Goal: Transaction & Acquisition: Subscribe to service/newsletter

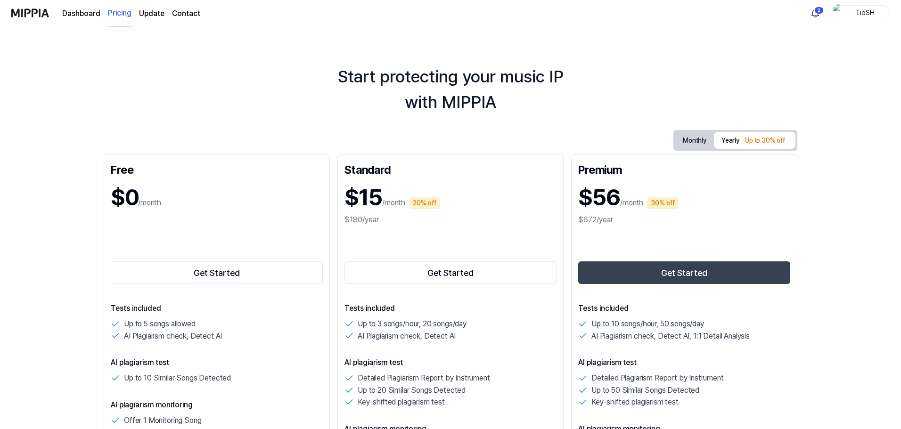
click at [41, 11] on img at bounding box center [30, 13] width 38 height 26
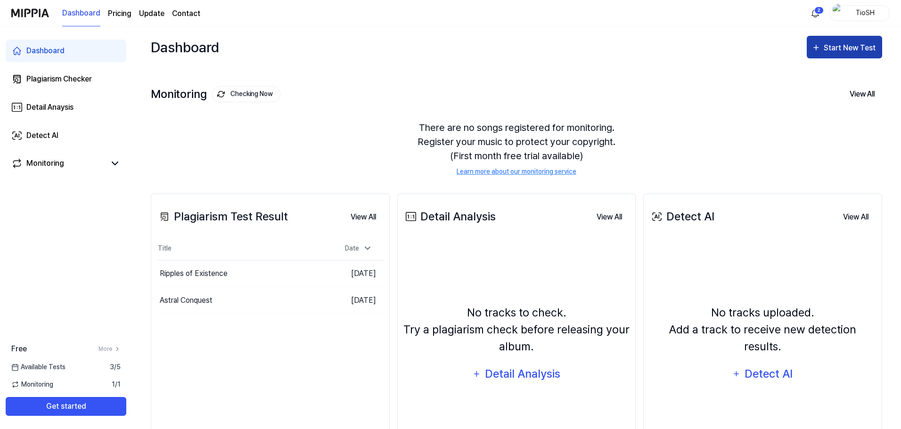
click at [820, 44] on icon "button" at bounding box center [815, 47] width 9 height 11
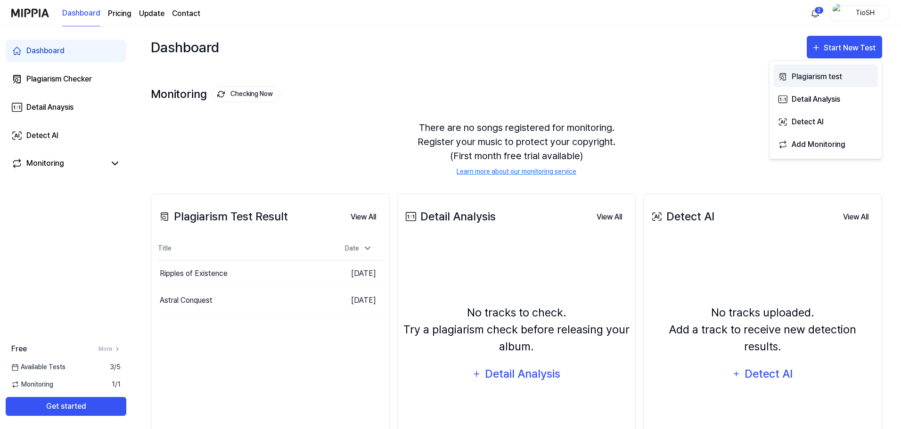
click at [802, 84] on button "Plagiarism test" at bounding box center [825, 76] width 105 height 23
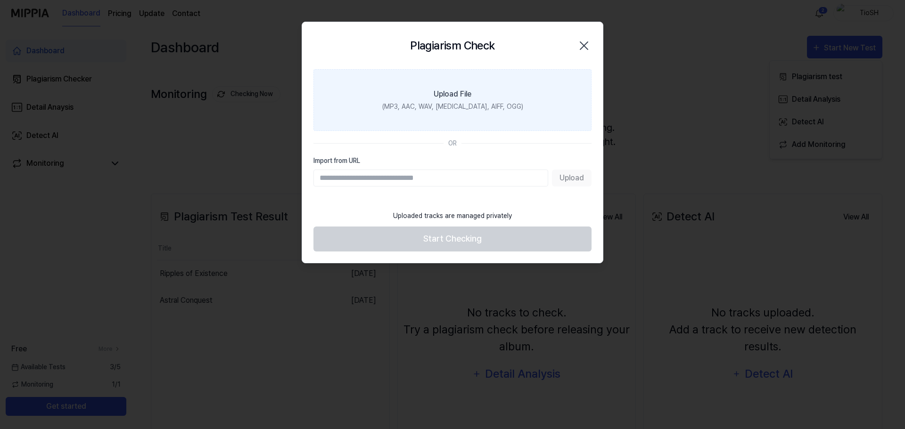
click at [455, 112] on label "Upload File (MP3, AAC, WAV, [MEDICAL_DATA], AIFF, OGG)" at bounding box center [452, 100] width 278 height 62
click at [0, 0] on input "Upload File (MP3, AAC, WAV, [MEDICAL_DATA], AIFF, OGG)" at bounding box center [0, 0] width 0 height 0
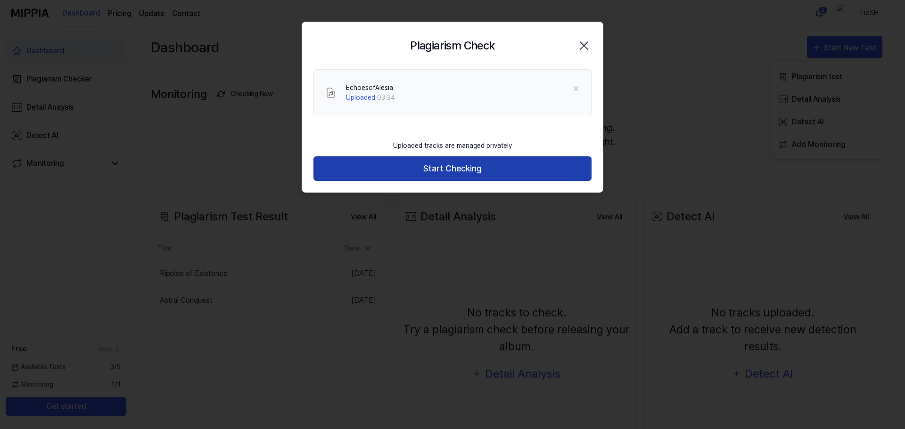
click at [408, 165] on button "Start Checking" at bounding box center [452, 168] width 278 height 25
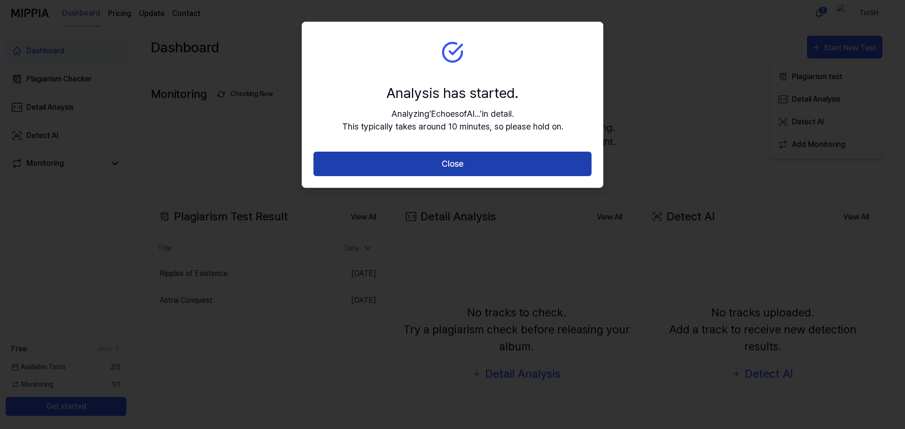
click at [454, 163] on button "Close" at bounding box center [452, 164] width 278 height 25
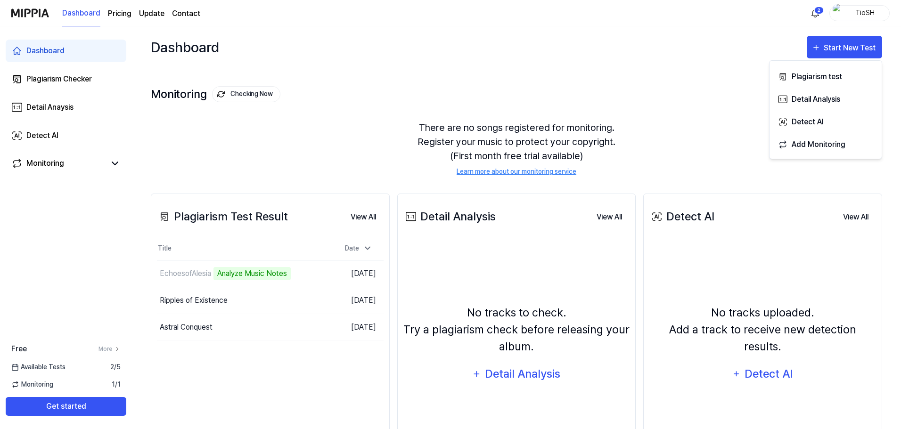
click at [279, 136] on div "There are no songs registered for monitoring. Register your music to protect yo…" at bounding box center [516, 148] width 731 height 79
click at [115, 158] on icon at bounding box center [114, 163] width 11 height 11
click at [113, 168] on icon at bounding box center [114, 163] width 11 height 11
click at [72, 163] on link "Monitoring" at bounding box center [58, 163] width 94 height 11
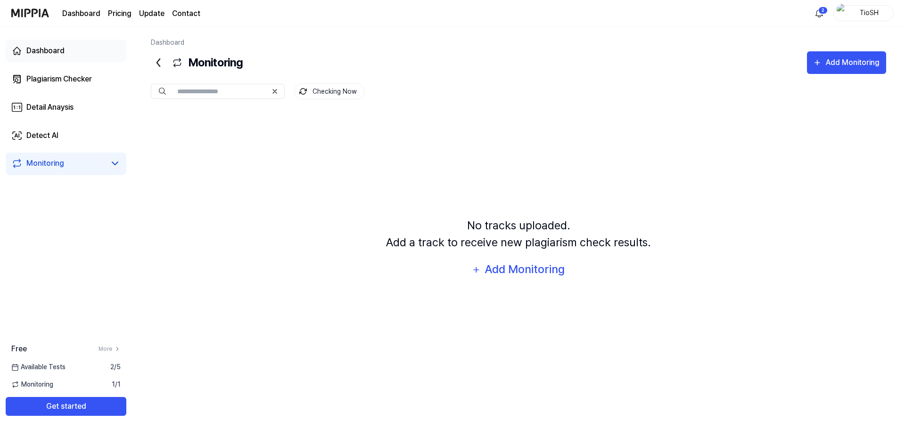
click at [71, 59] on link "Dashboard" at bounding box center [66, 51] width 121 height 23
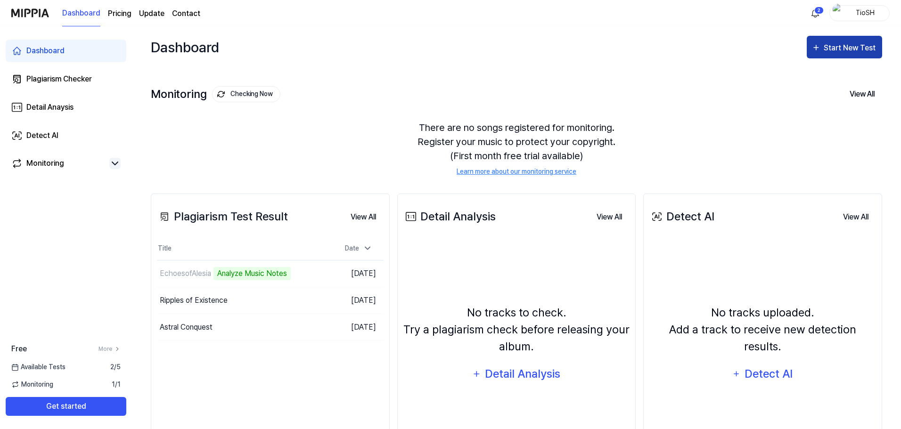
click at [815, 47] on icon "button" at bounding box center [816, 47] width 5 height 5
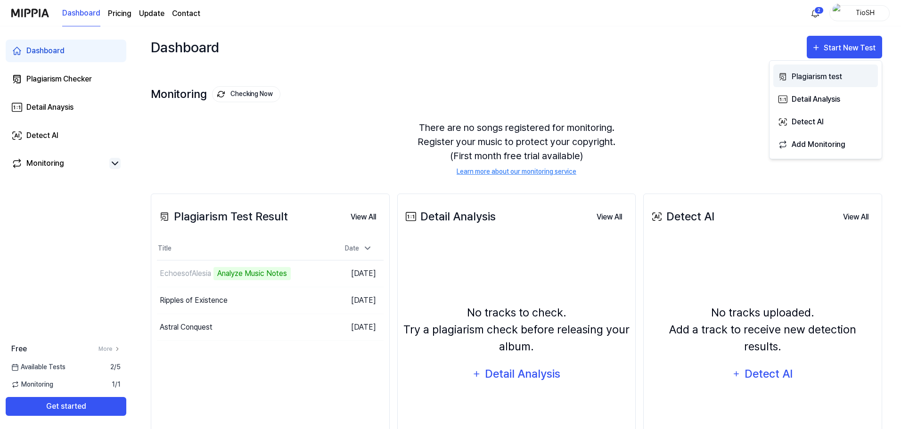
click at [783, 78] on icon "button" at bounding box center [783, 76] width 10 height 11
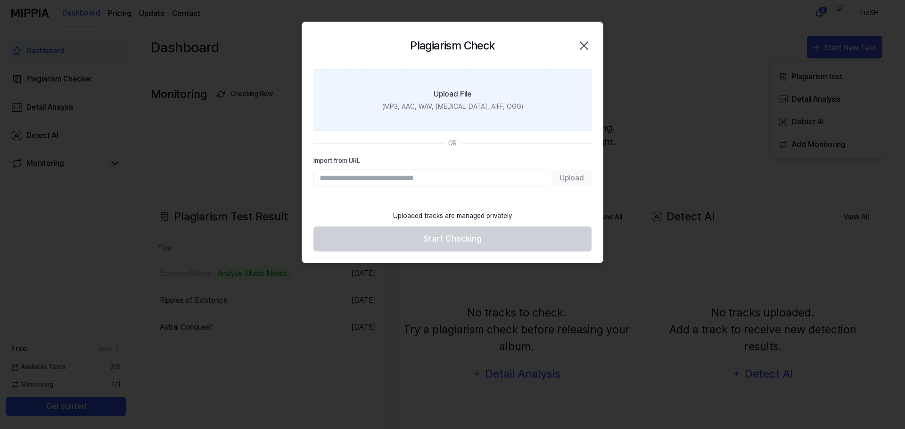
click at [443, 86] on label "Upload File (MP3, AAC, WAV, [MEDICAL_DATA], AIFF, OGG)" at bounding box center [452, 100] width 278 height 62
click at [0, 0] on input "Upload File (MP3, AAC, WAV, [MEDICAL_DATA], AIFF, OGG)" at bounding box center [0, 0] width 0 height 0
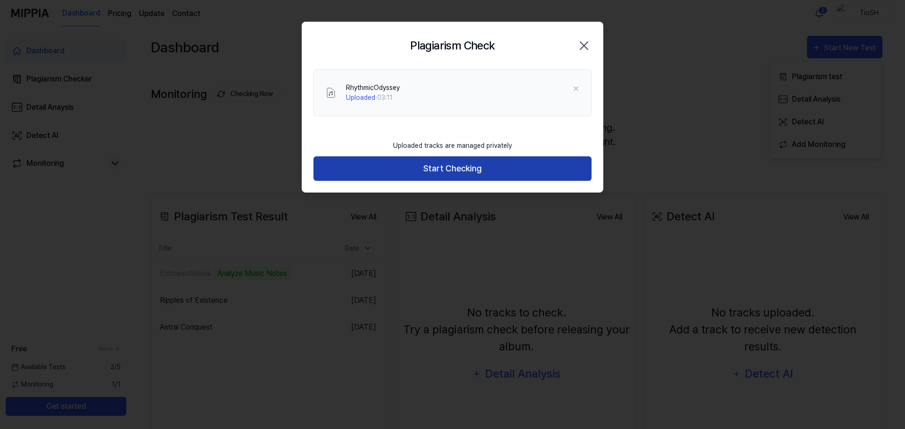
click at [476, 170] on button "Start Checking" at bounding box center [452, 168] width 278 height 25
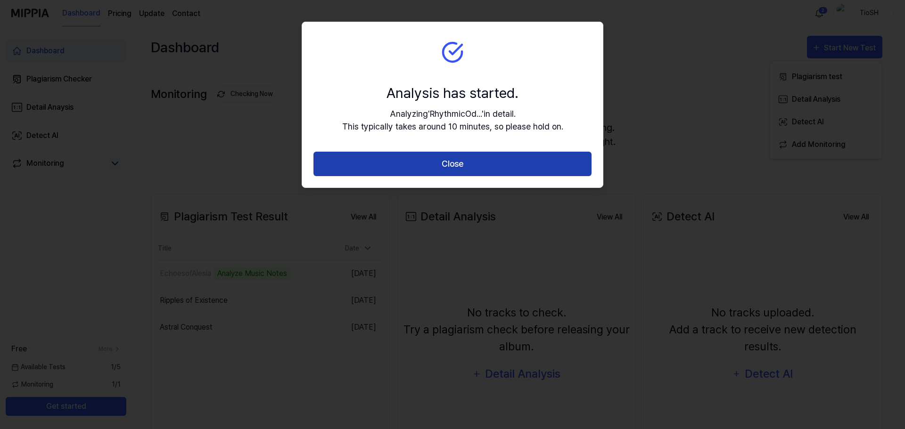
click at [486, 166] on button "Close" at bounding box center [452, 164] width 278 height 25
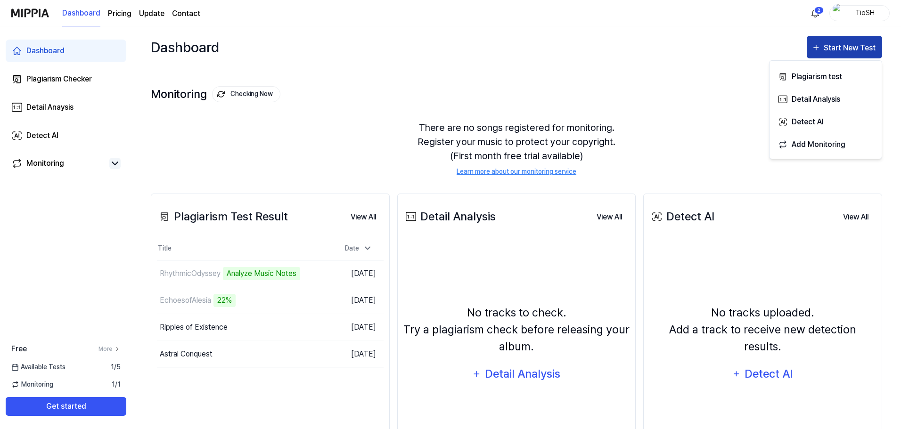
click at [836, 43] on div "Start New Test" at bounding box center [851, 48] width 54 height 12
click at [829, 54] on div "Start New Test" at bounding box center [851, 48] width 54 height 12
click at [819, 83] on button "Plagiarism test" at bounding box center [825, 76] width 105 height 23
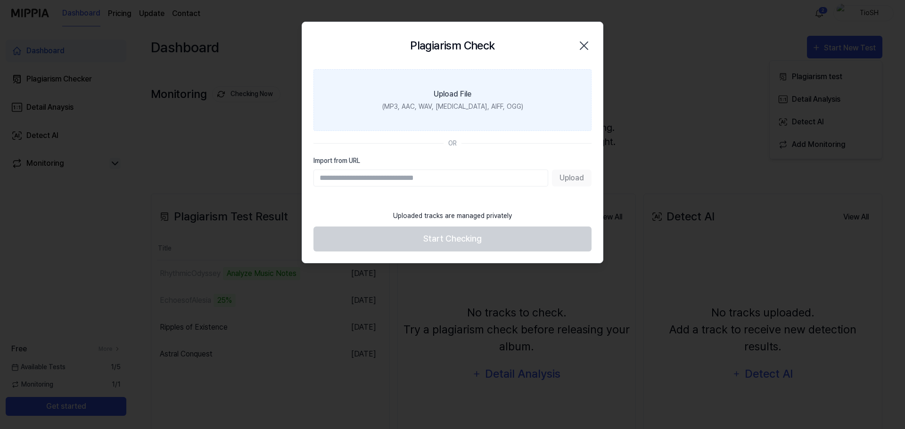
click at [483, 103] on div "(MP3, AAC, WAV, [MEDICAL_DATA], AIFF, OGG)" at bounding box center [452, 107] width 141 height 10
click at [0, 0] on input "Upload File (MP3, AAC, WAV, [MEDICAL_DATA], AIFF, OGG)" at bounding box center [0, 0] width 0 height 0
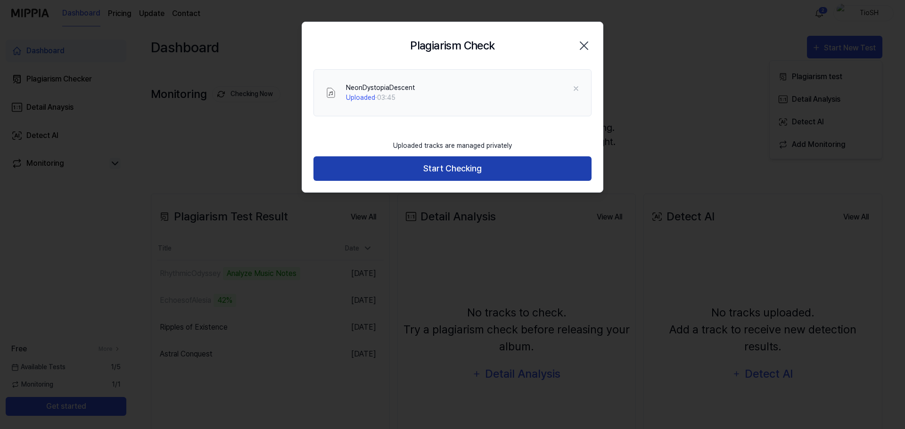
click at [413, 161] on button "Start Checking" at bounding box center [452, 168] width 278 height 25
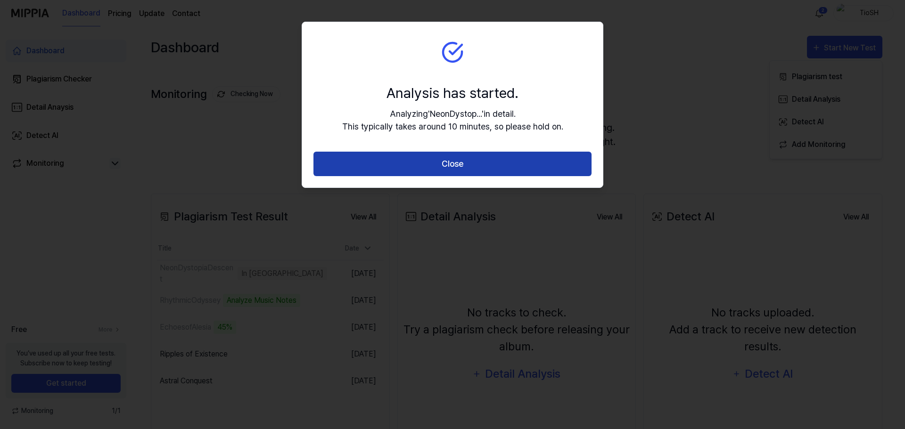
click at [407, 164] on button "Close" at bounding box center [452, 164] width 278 height 25
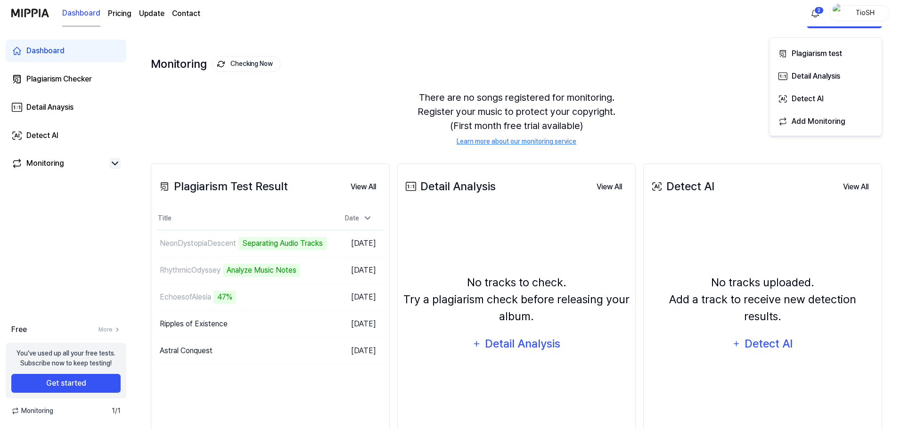
scroll to position [73, 0]
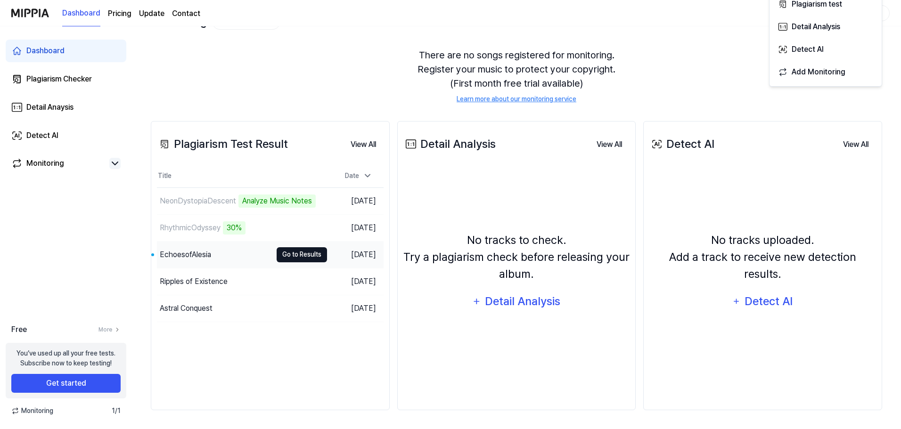
click at [310, 254] on button "Go to Results" at bounding box center [302, 254] width 50 height 15
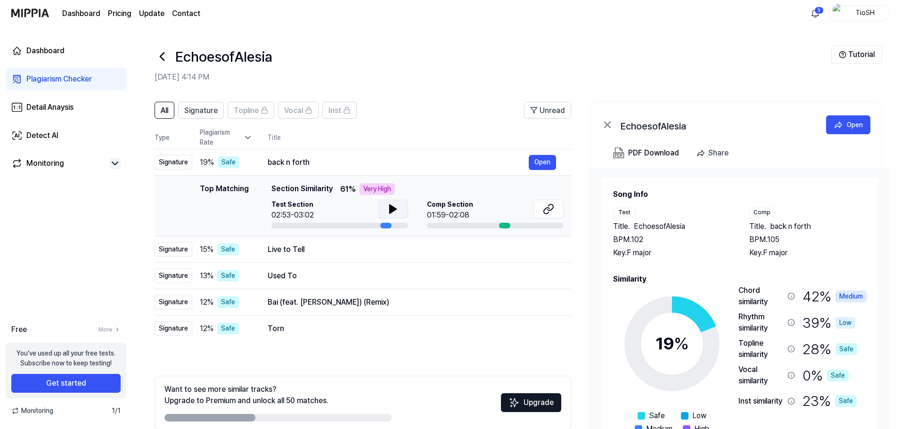
click at [384, 212] on button at bounding box center [393, 209] width 30 height 19
click at [447, 106] on header "All Signature Topline Vocal Inst Unread" at bounding box center [363, 114] width 416 height 24
click at [543, 205] on icon at bounding box center [548, 209] width 11 height 11
click at [391, 209] on icon at bounding box center [393, 209] width 7 height 8
click at [394, 211] on icon at bounding box center [395, 209] width 2 height 8
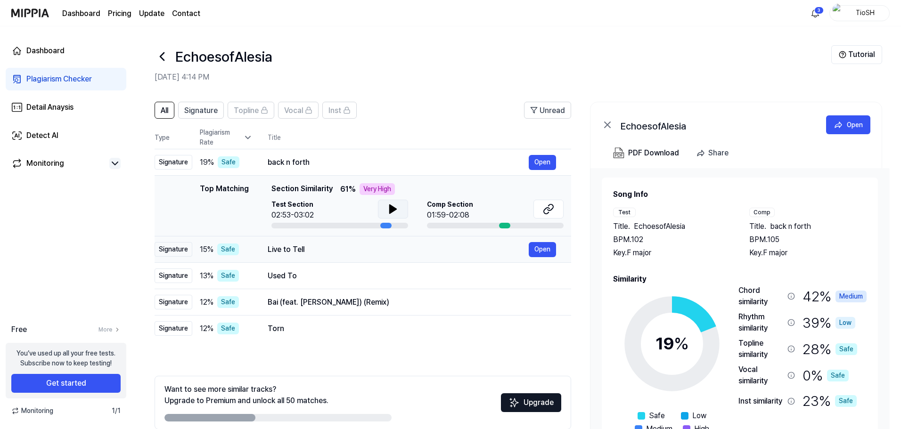
click at [431, 250] on div "Live to Tell" at bounding box center [398, 249] width 261 height 11
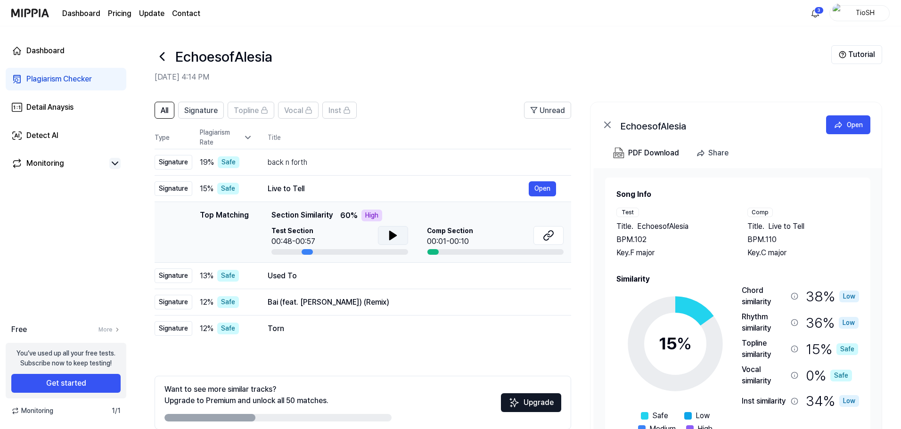
click at [388, 232] on icon at bounding box center [392, 235] width 11 height 11
click at [394, 237] on icon at bounding box center [395, 236] width 2 height 8
click at [552, 241] on icon at bounding box center [548, 235] width 11 height 11
click at [382, 236] on button at bounding box center [393, 235] width 30 height 19
click at [392, 239] on icon at bounding box center [392, 235] width 11 height 11
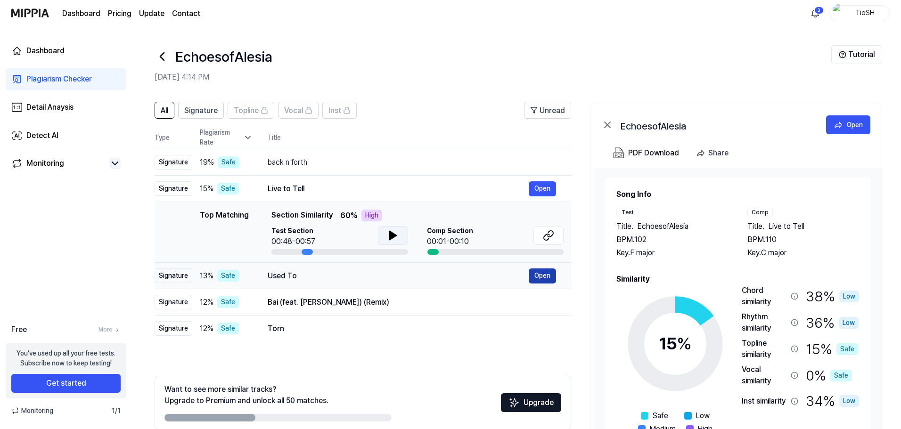
click at [539, 276] on button "Open" at bounding box center [542, 276] width 27 height 15
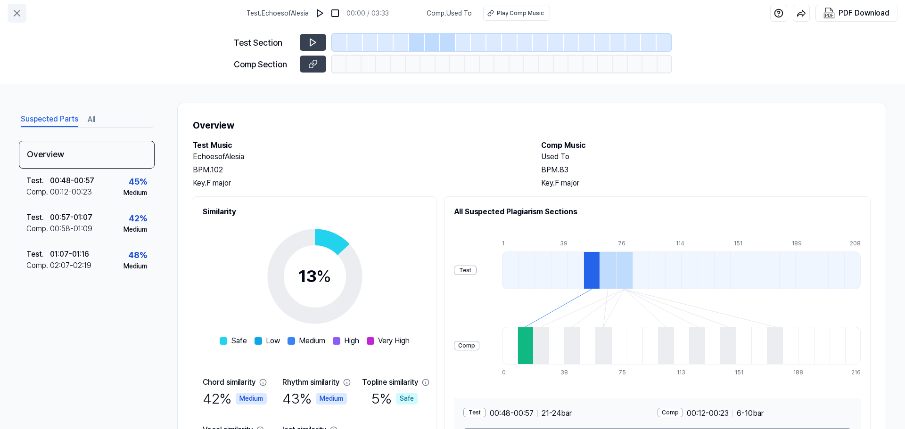
click at [19, 18] on icon at bounding box center [16, 13] width 11 height 11
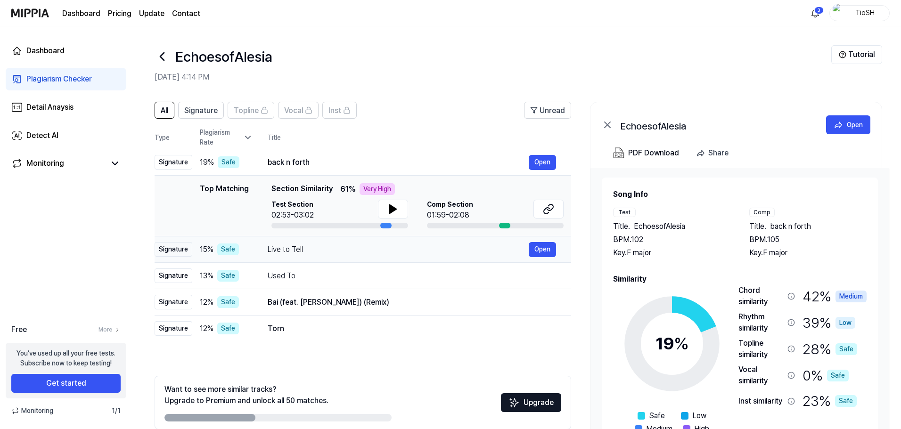
click at [324, 253] on div "Live to Tell" at bounding box center [398, 249] width 261 height 11
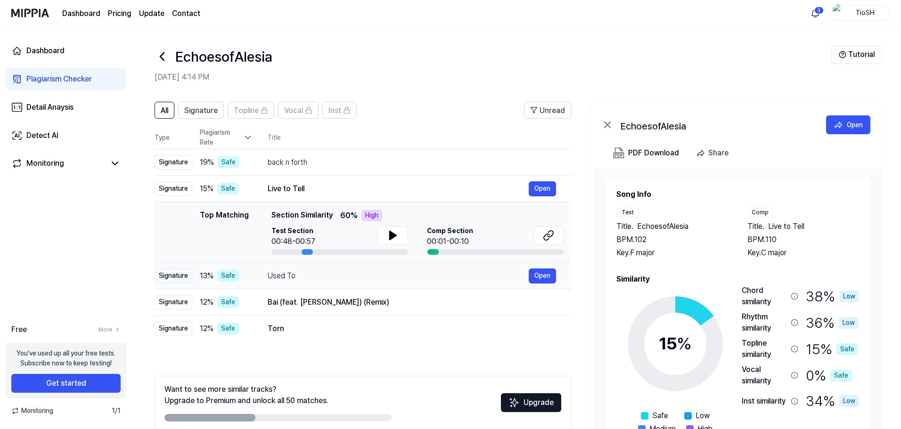
click at [342, 275] on div "Used To" at bounding box center [398, 275] width 261 height 11
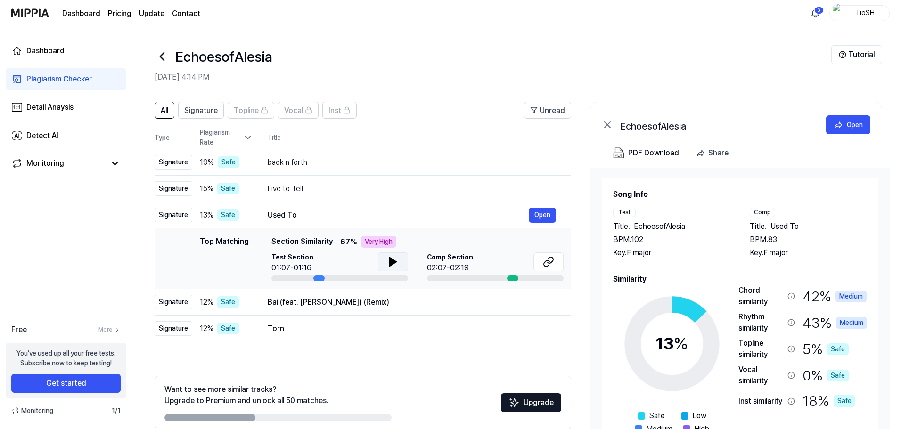
click at [397, 262] on icon at bounding box center [392, 261] width 11 height 11
click at [547, 263] on icon at bounding box center [548, 261] width 11 height 11
click at [305, 309] on div "Bai (feat. [PERSON_NAME]) (Remix) Open" at bounding box center [412, 302] width 288 height 15
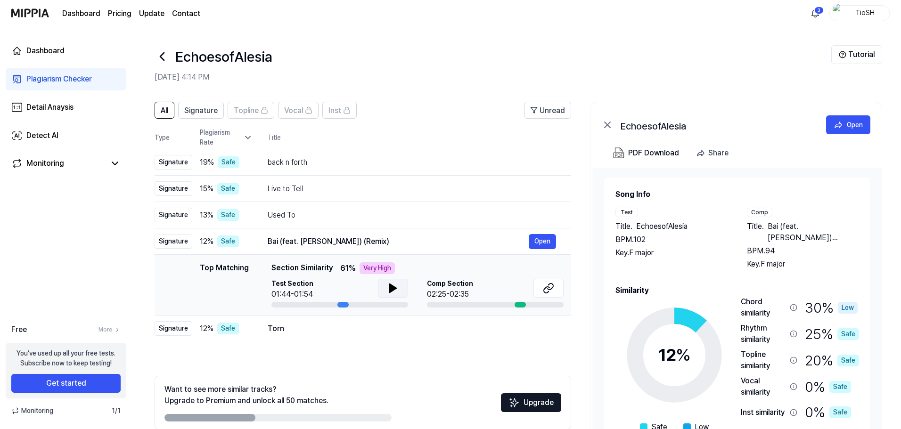
click at [388, 287] on icon at bounding box center [392, 288] width 11 height 11
click at [390, 287] on icon at bounding box center [391, 289] width 2 height 8
click at [544, 288] on icon at bounding box center [548, 288] width 11 height 11
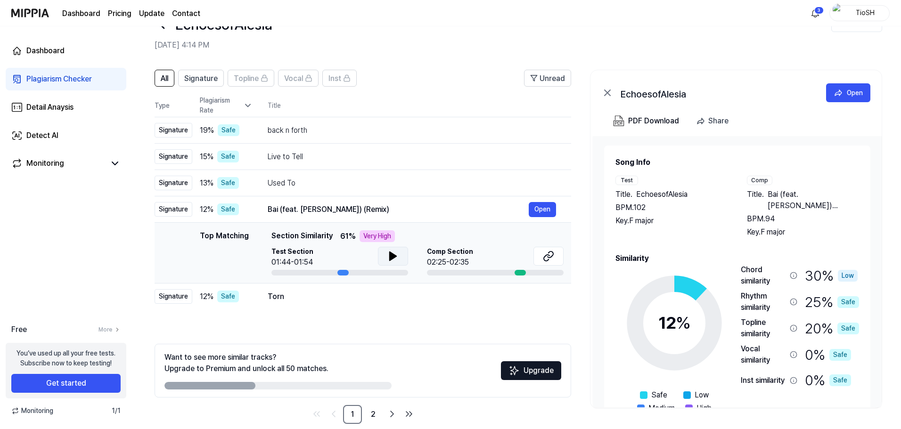
scroll to position [46, 0]
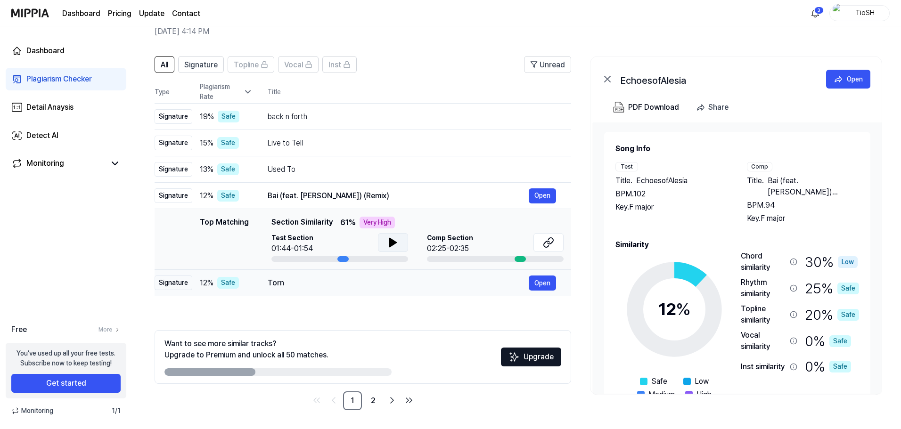
click at [293, 290] on div "Torn Open" at bounding box center [412, 283] width 288 height 15
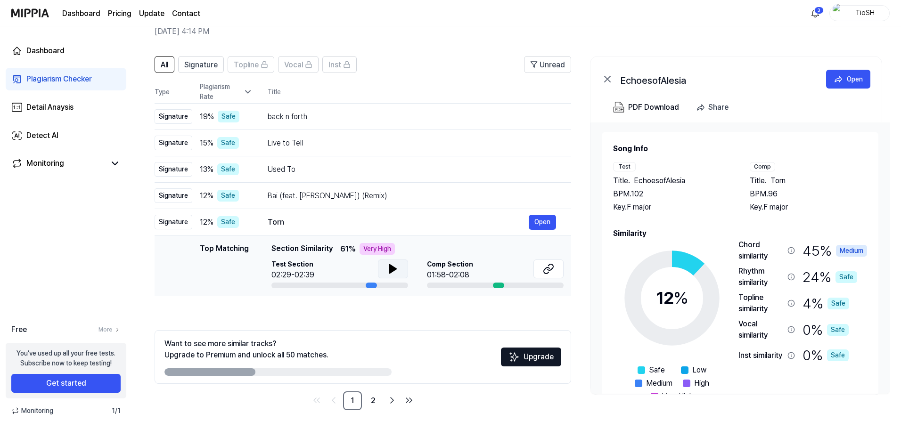
click at [384, 273] on button at bounding box center [393, 269] width 30 height 19
click at [541, 270] on button at bounding box center [548, 269] width 30 height 19
click at [96, 380] on button "Get started" at bounding box center [65, 383] width 109 height 19
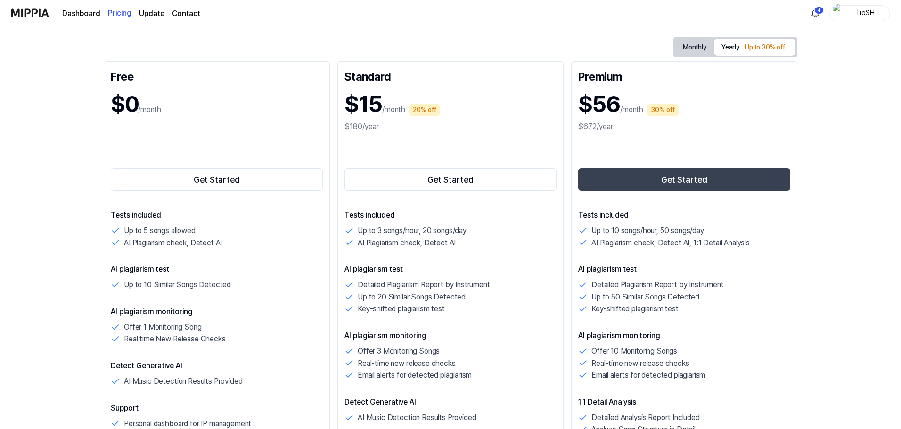
scroll to position [94, 0]
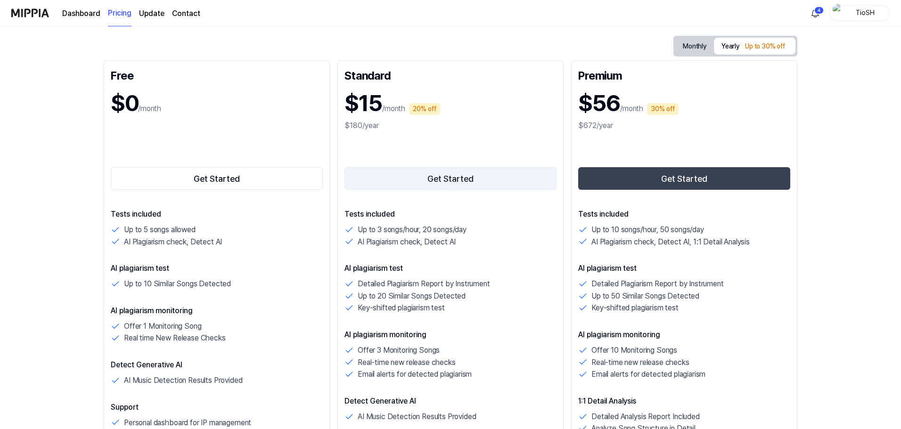
click at [453, 174] on button "Get Started" at bounding box center [450, 178] width 212 height 23
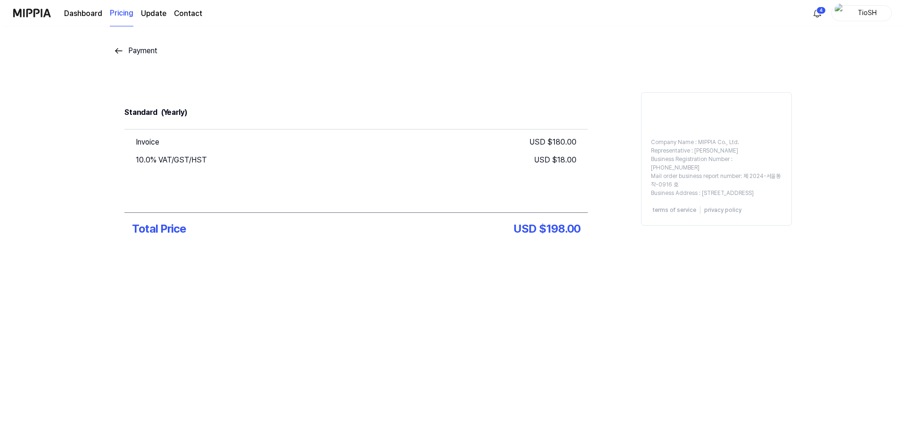
scroll to position [0, 0]
click at [119, 49] on img at bounding box center [118, 50] width 11 height 11
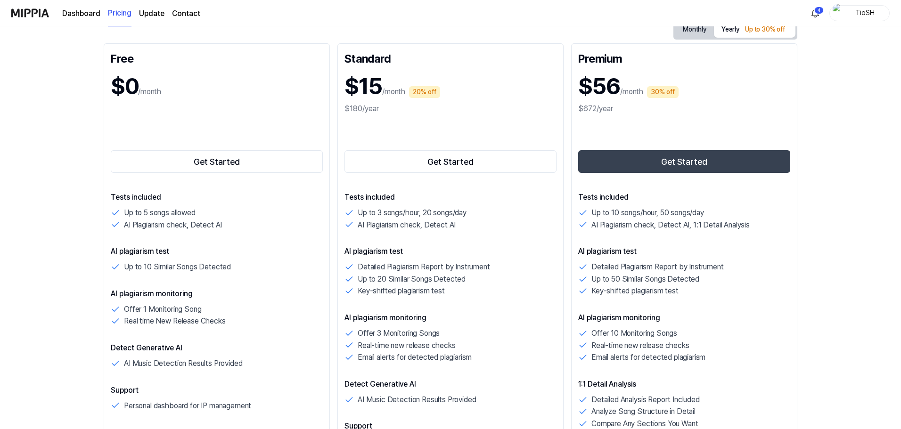
scroll to position [94, 0]
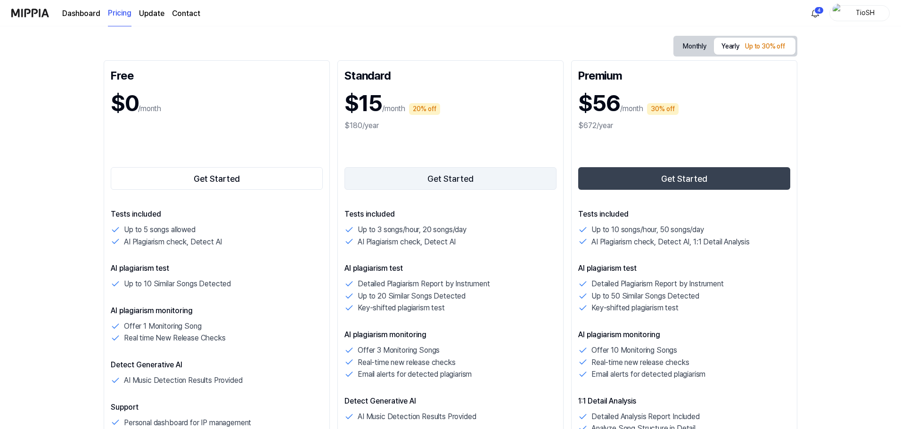
click at [437, 179] on button "Get Started" at bounding box center [450, 178] width 212 height 23
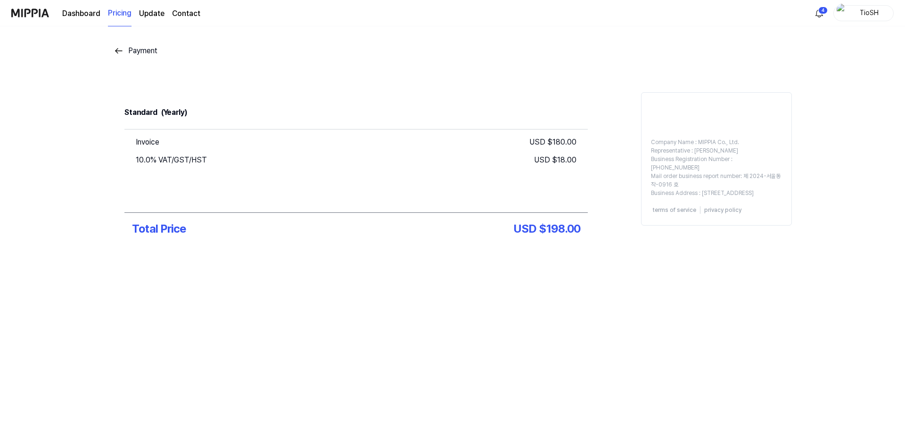
click at [392, 179] on div "Invoice USD $ 180.00 10.0% VAT/GST/HST USD $ 18.00" at bounding box center [355, 171] width 463 height 83
click at [122, 52] on img at bounding box center [118, 50] width 11 height 11
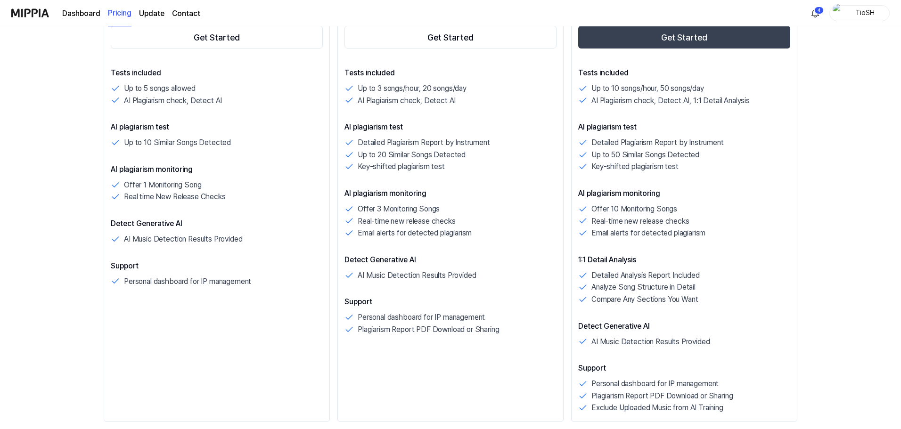
scroll to position [94, 0]
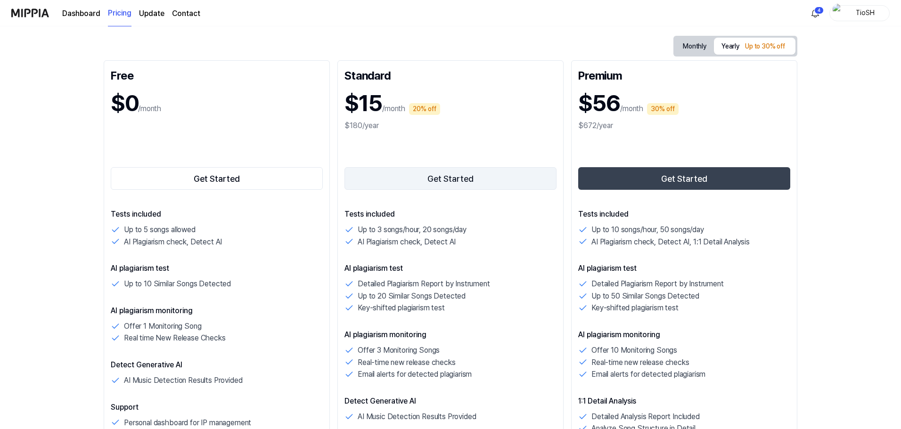
click at [457, 189] on button "Get Started" at bounding box center [450, 178] width 212 height 23
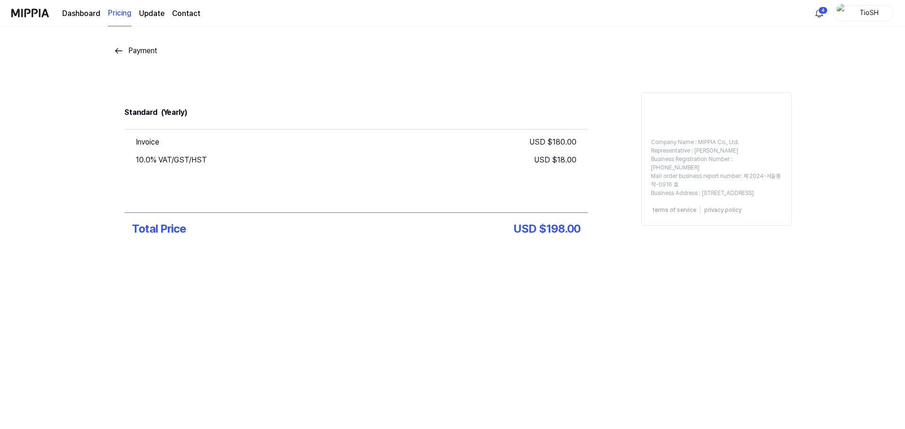
click at [567, 207] on div "Invoice USD $ 180.00 10.0% VAT/GST/HST USD $ 18.00" at bounding box center [355, 171] width 463 height 83
click at [710, 157] on div "Company Name : MIPPIA Co., Ltd. Representative : Oh ChanHo Business Registratio…" at bounding box center [716, 167] width 150 height 67
click at [693, 190] on div "Company Name : MIPPIA Co., Ltd. Representative : Oh ChanHo Business Registratio…" at bounding box center [716, 167] width 150 height 67
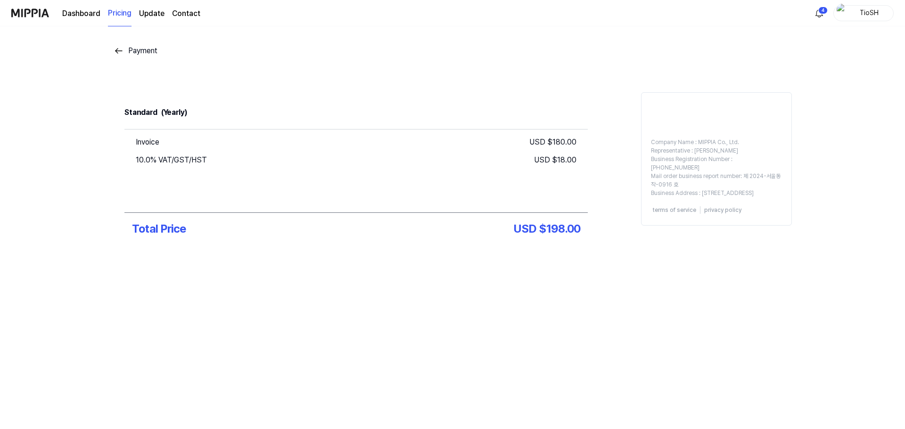
click at [585, 183] on div "Invoice USD $ 180.00 10.0% VAT/GST/HST USD $ 18.00" at bounding box center [355, 171] width 463 height 83
click at [584, 180] on div "Invoice USD $ 180.00 10.0% VAT/GST/HST USD $ 18.00" at bounding box center [355, 171] width 463 height 83
click at [112, 52] on div "Payment Standard (Yearly) Invoice USD $ 180.00 10.0% VAT/GST/HST USD $ 18.00 To…" at bounding box center [452, 169] width 905 height 286
click at [120, 53] on img at bounding box center [118, 50] width 11 height 11
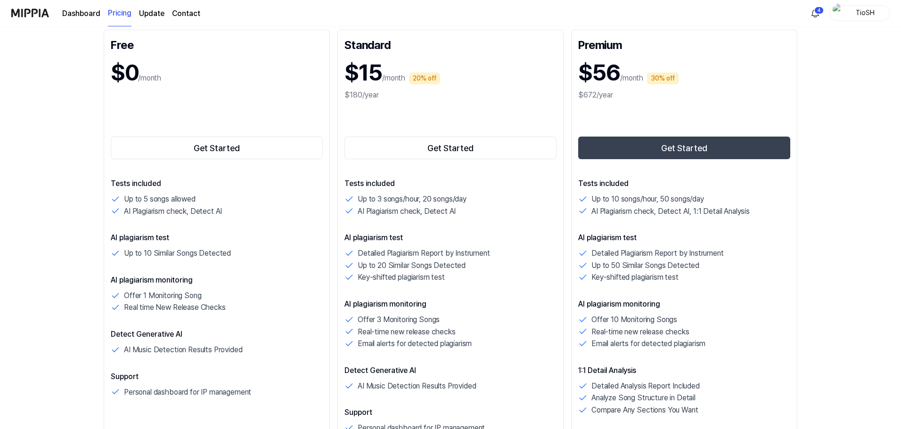
scroll to position [141, 0]
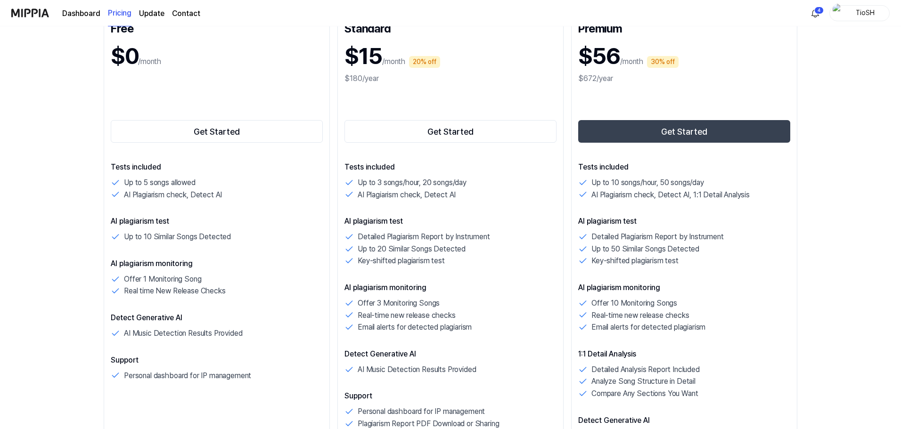
click at [454, 282] on p "AI plagiarism monitoring" at bounding box center [450, 287] width 212 height 11
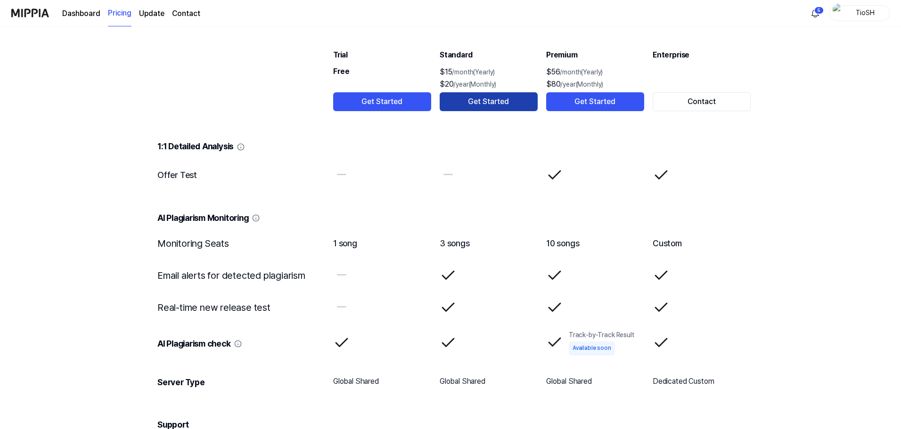
scroll to position [1131, 0]
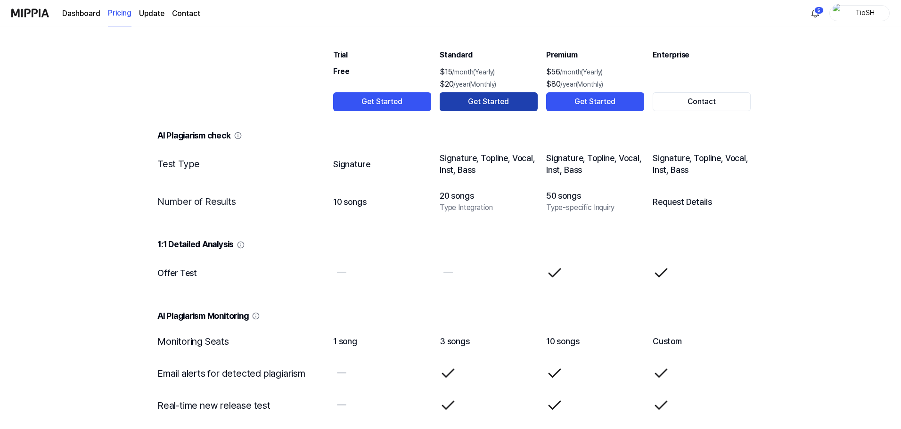
click at [486, 101] on button "Get Started" at bounding box center [489, 101] width 98 height 19
click at [477, 101] on button "Get Started" at bounding box center [489, 101] width 98 height 19
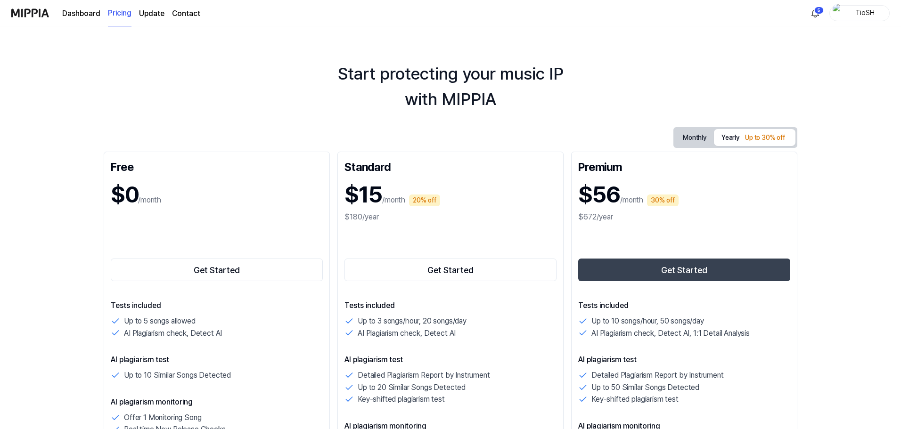
scroll to position [0, 0]
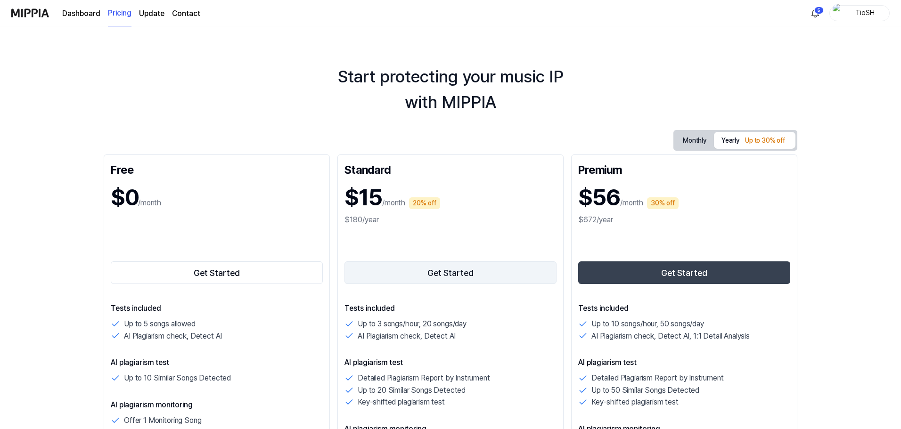
click at [453, 277] on button "Get Started" at bounding box center [450, 272] width 212 height 23
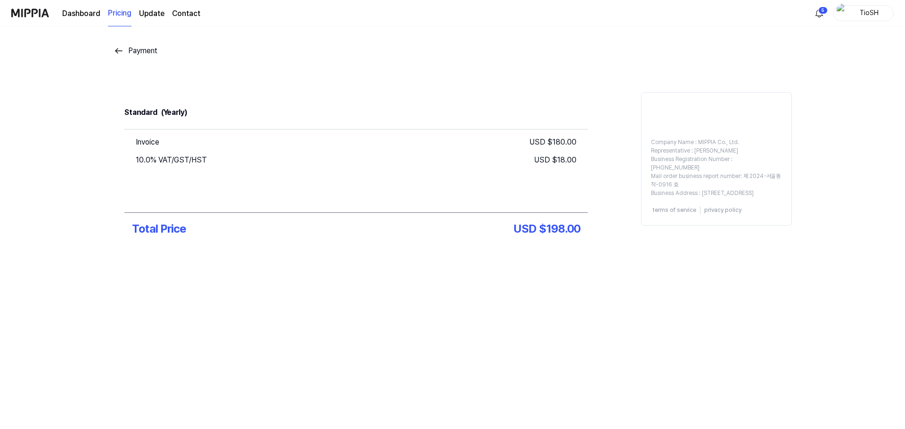
click at [645, 188] on div "Company Name : MIPPIA Co., Ltd. Representative : Oh ChanHo Business Registratio…" at bounding box center [716, 167] width 150 height 67
click at [638, 172] on div "Standard (Yearly) Invoice USD $ 180.00 10.0% VAT/GST/HST USD $ 18.00 Total Pric…" at bounding box center [452, 174] width 678 height 164
drag, startPoint x: 398, startPoint y: 225, endPoint x: 464, endPoint y: 233, distance: 66.4
click at [444, 232] on div "Standard (Yearly) Invoice USD $ 180.00 10.0% VAT/GST/HST USD $ 18.00 Total Pric…" at bounding box center [356, 174] width 486 height 164
click at [525, 228] on div "USD $ 198.00" at bounding box center [547, 228] width 66 height 17
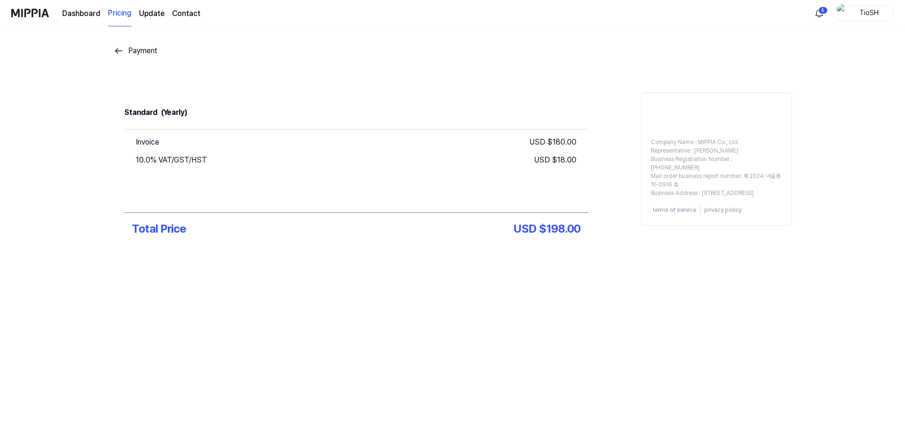
click at [591, 198] on div "Standard (Yearly) Invoice USD $ 180.00 10.0% VAT/GST/HST USD $ 18.00 Total Pric…" at bounding box center [356, 174] width 486 height 164
click at [542, 225] on div "USD $ 198.00" at bounding box center [547, 228] width 66 height 17
click at [528, 208] on div "Invoice USD $ 180.00 10.0% VAT/GST/HST USD $ 18.00" at bounding box center [355, 171] width 463 height 83
click at [80, 13] on link "Dashboard" at bounding box center [81, 13] width 38 height 11
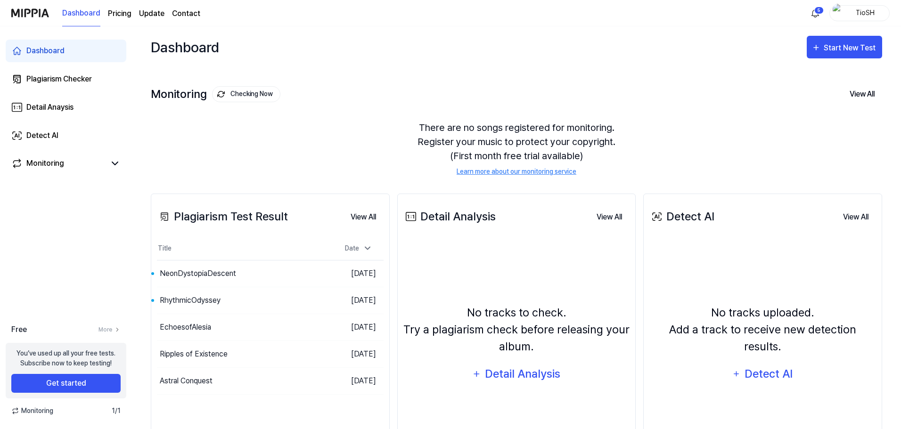
click at [132, 14] on div "Dashboard Pricing Update Contact" at bounding box center [131, 13] width 138 height 26
click at [152, 11] on link "Update" at bounding box center [151, 13] width 25 height 11
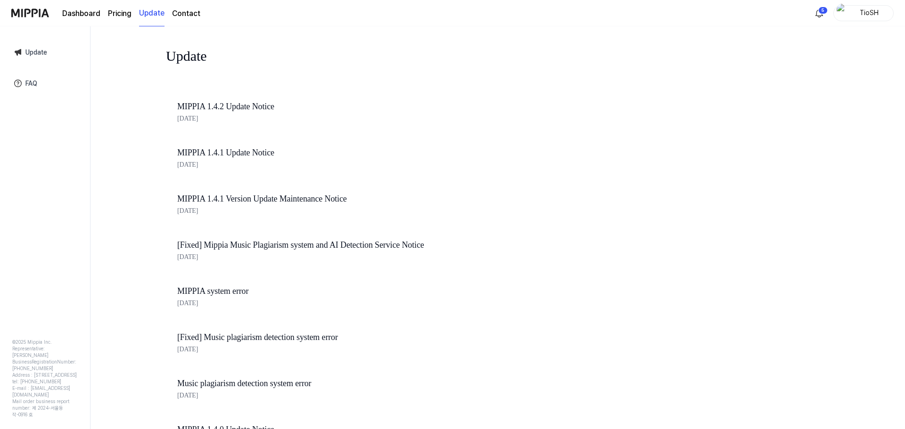
click at [120, 14] on page\) "Pricing" at bounding box center [120, 13] width 24 height 11
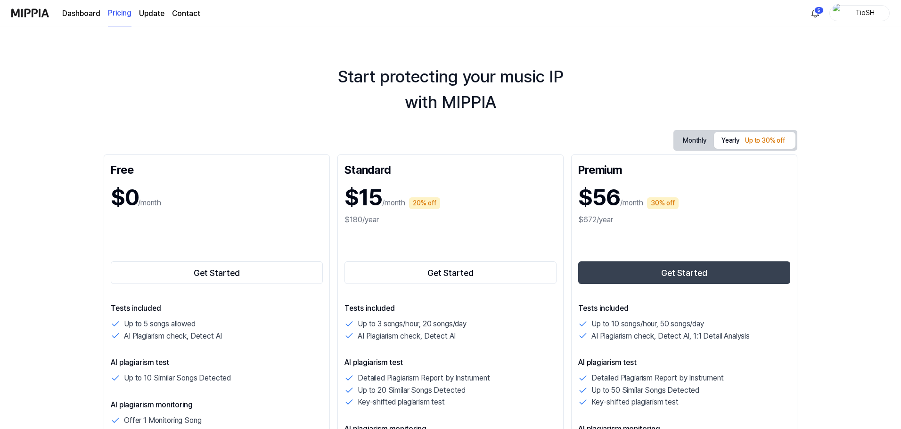
click at [688, 134] on button "Monthly" at bounding box center [694, 140] width 39 height 17
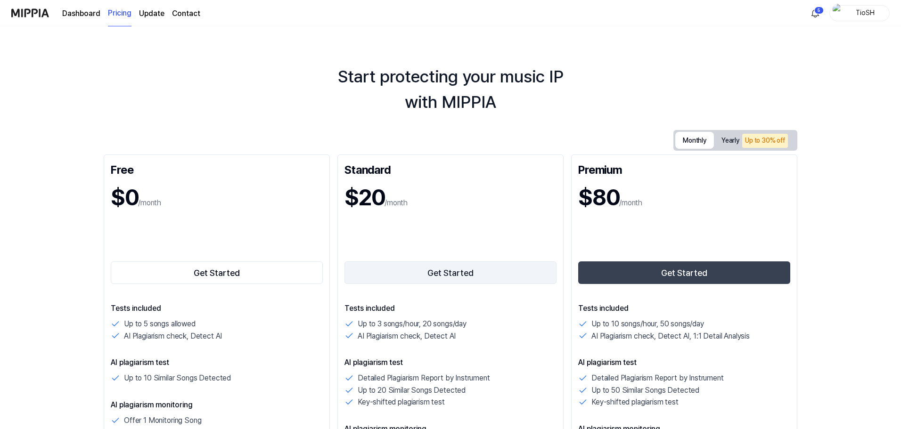
click at [432, 278] on button "Get Started" at bounding box center [450, 272] width 212 height 23
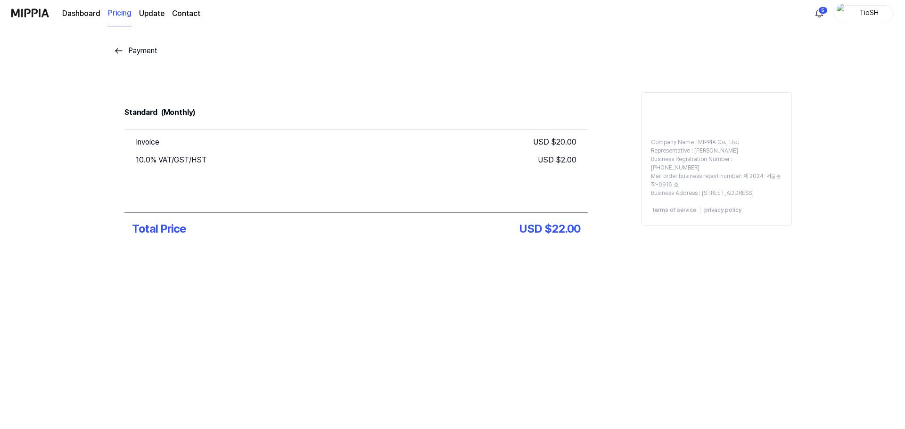
click at [608, 171] on div "Standard (Monthly) Invoice USD $ 20.00 10.0% VAT/GST/HST USD $ 2.00 Total Price…" at bounding box center [452, 174] width 678 height 164
click at [85, 11] on link "Dashboard" at bounding box center [81, 13] width 38 height 11
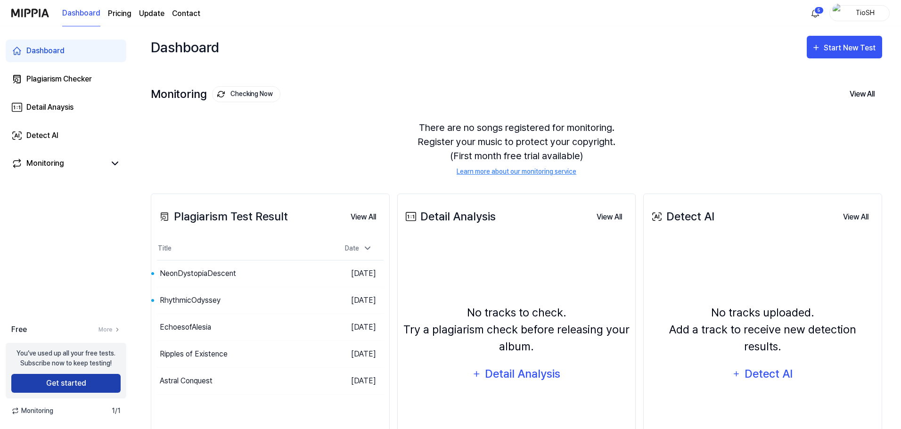
click at [96, 381] on button "Get started" at bounding box center [65, 383] width 109 height 19
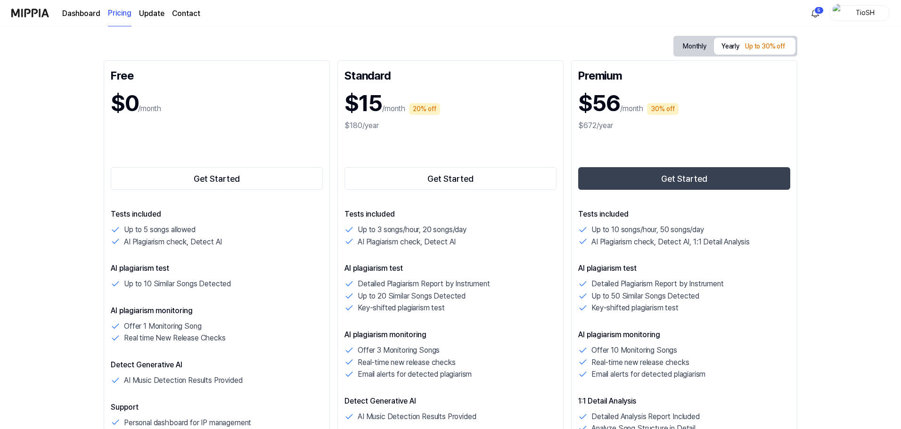
click at [694, 46] on button "Monthly" at bounding box center [694, 46] width 39 height 17
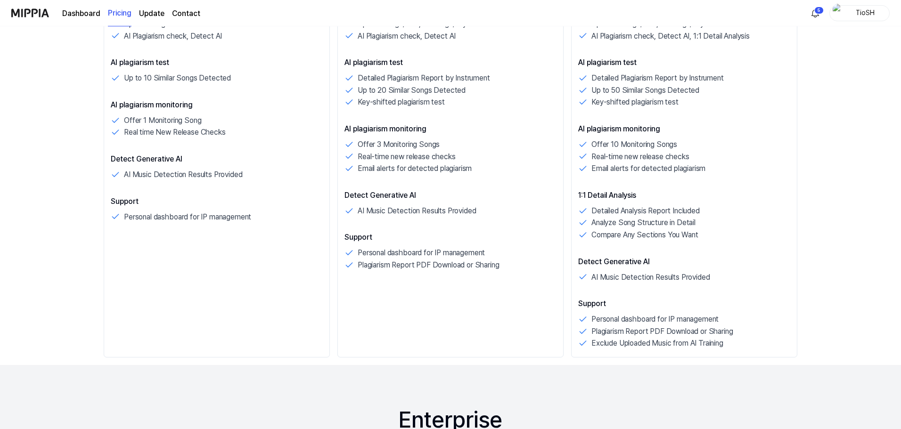
scroll to position [141, 0]
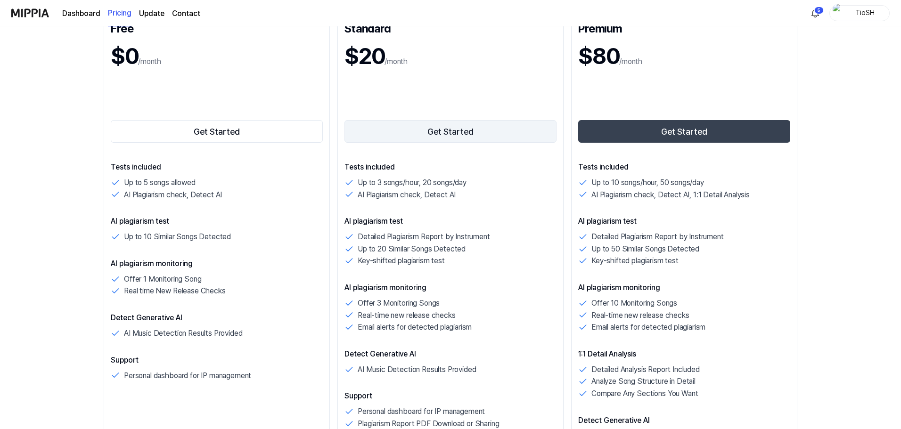
click at [463, 138] on button "Get Started" at bounding box center [450, 131] width 212 height 23
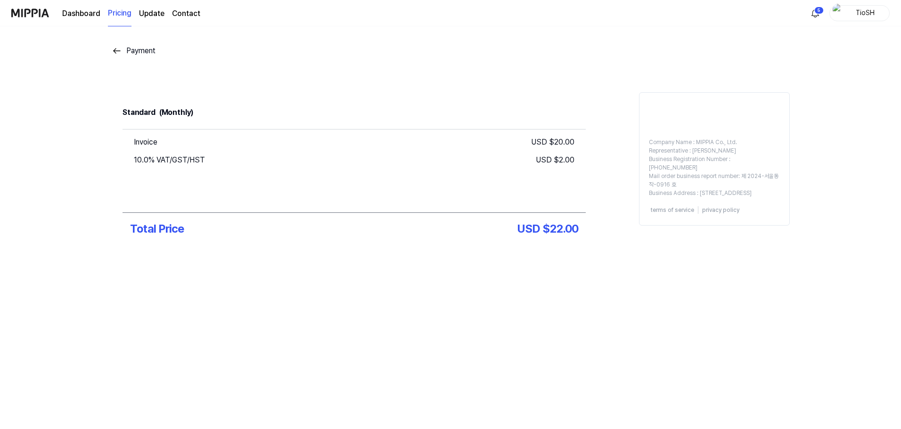
scroll to position [0, 0]
click at [465, 127] on div "Standard (Monthly)" at bounding box center [355, 112] width 463 height 33
click at [51, 13] on div "Dashboard Pricing Update Contact" at bounding box center [105, 13] width 189 height 26
click at [48, 13] on img at bounding box center [30, 13] width 38 height 26
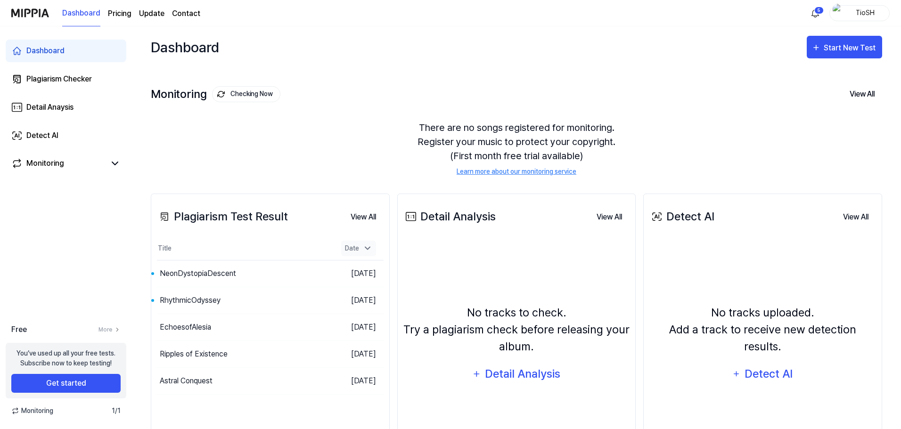
scroll to position [47, 0]
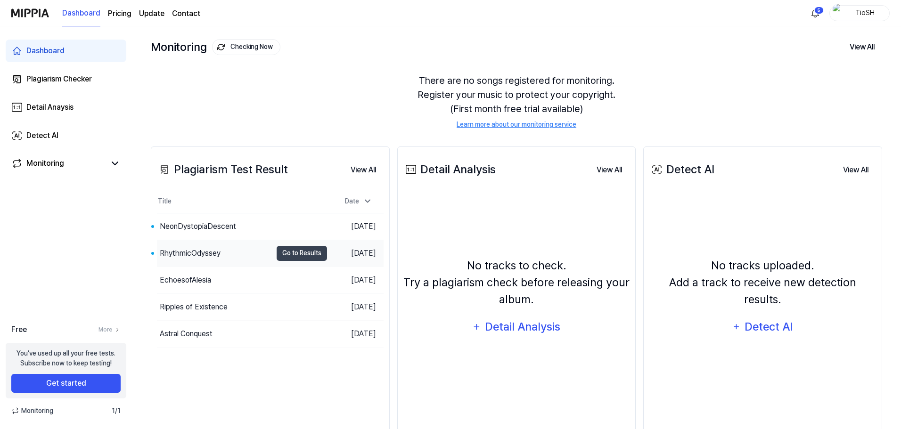
click at [239, 262] on div "RhythmicOdyssey" at bounding box center [214, 253] width 115 height 26
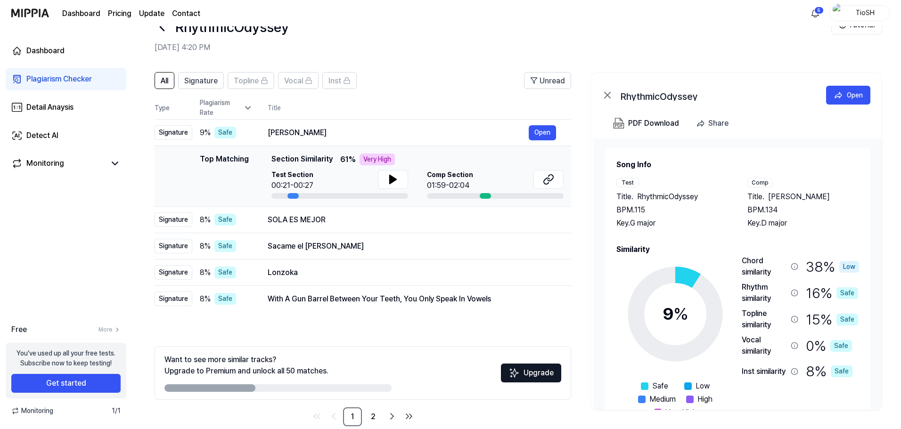
scroll to position [46, 0]
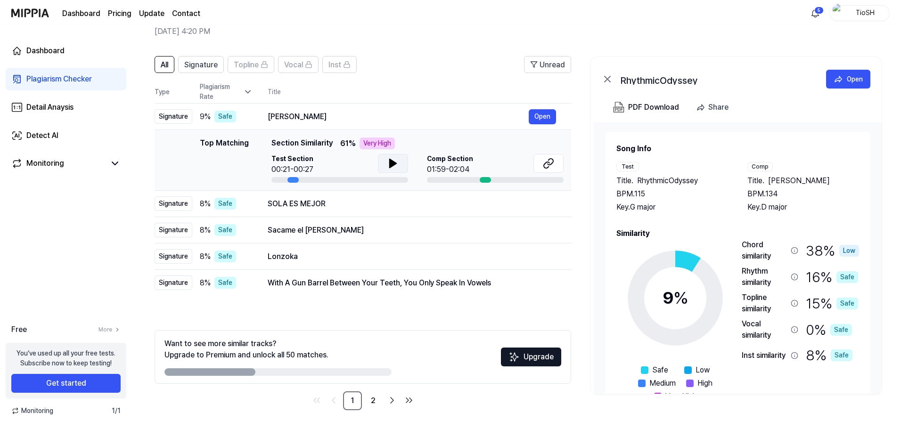
click at [384, 168] on button at bounding box center [393, 163] width 30 height 19
click at [541, 163] on button at bounding box center [548, 163] width 30 height 19
click at [312, 207] on div "SOLA ES MEJOR" at bounding box center [398, 203] width 261 height 11
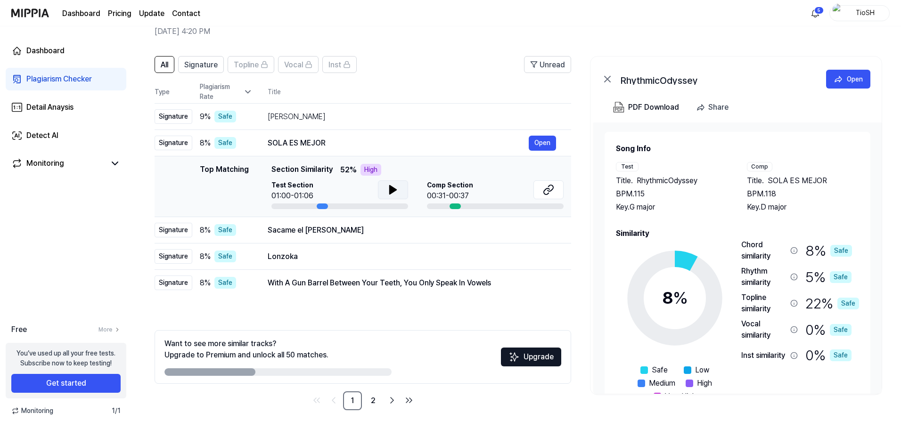
click at [388, 193] on icon at bounding box center [392, 189] width 11 height 11
click at [542, 190] on button at bounding box center [548, 189] width 30 height 19
click at [329, 227] on div "Sacame el [PERSON_NAME]" at bounding box center [398, 230] width 261 height 11
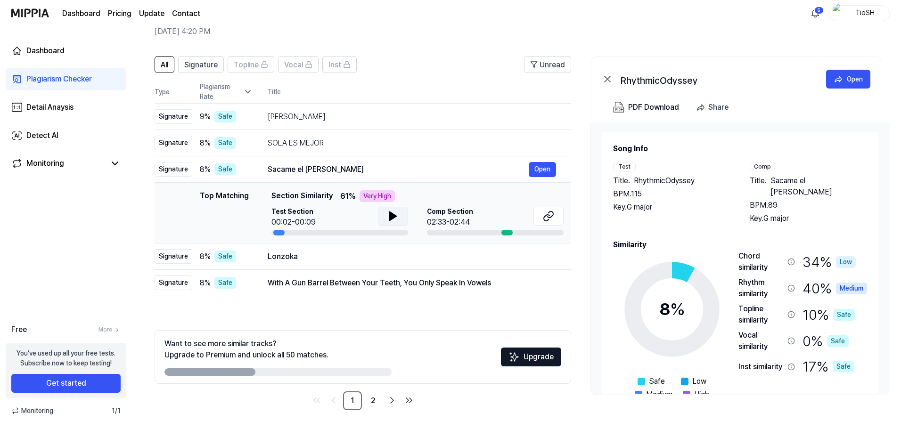
click at [391, 220] on icon at bounding box center [392, 216] width 11 height 11
click at [544, 218] on icon at bounding box center [547, 218] width 6 height 6
click at [395, 218] on icon at bounding box center [392, 216] width 11 height 11
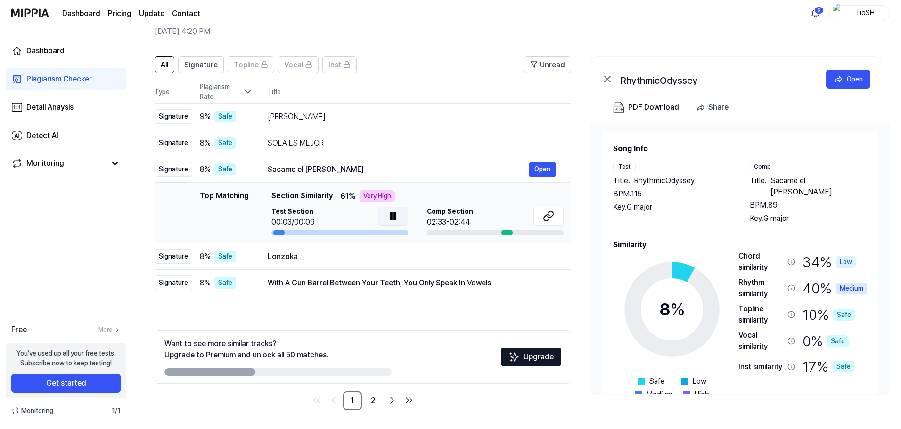
click at [395, 218] on icon at bounding box center [395, 216] width 2 height 8
click at [354, 258] on div "Lonzoka" at bounding box center [398, 256] width 261 height 11
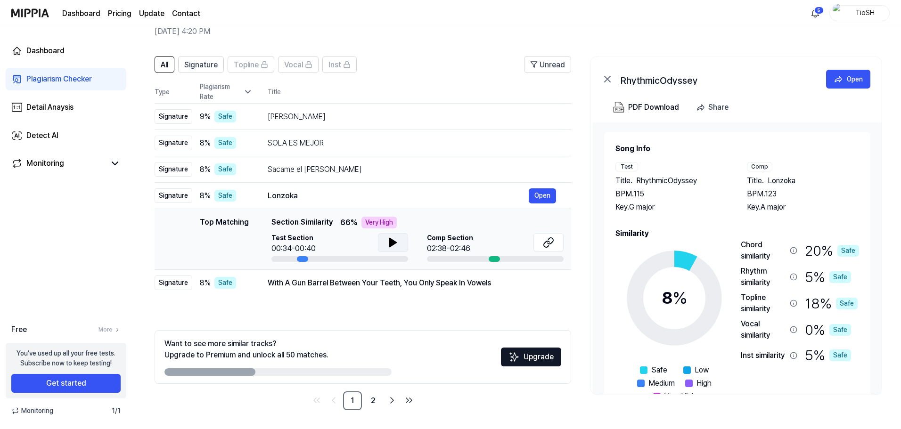
click at [383, 244] on button at bounding box center [393, 242] width 30 height 19
click at [542, 246] on button at bounding box center [548, 242] width 30 height 19
click at [352, 290] on div "With A Gun Barrel Between Your Teeth, You Only Speak In Vowels Open" at bounding box center [412, 283] width 288 height 15
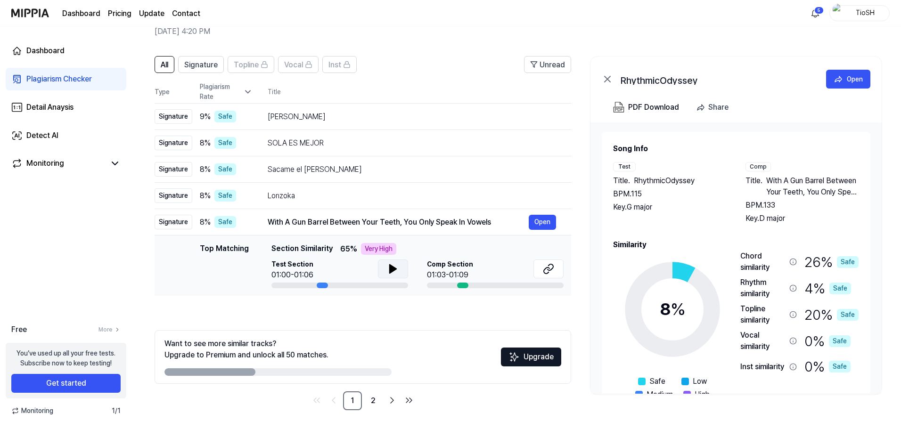
click at [391, 275] on button at bounding box center [393, 269] width 30 height 19
click at [542, 276] on button at bounding box center [548, 269] width 30 height 19
click at [386, 274] on button at bounding box center [393, 269] width 30 height 19
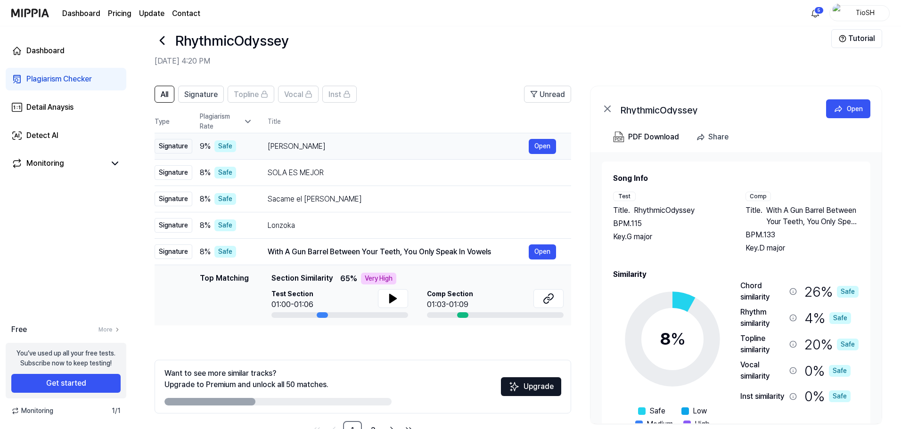
scroll to position [0, 0]
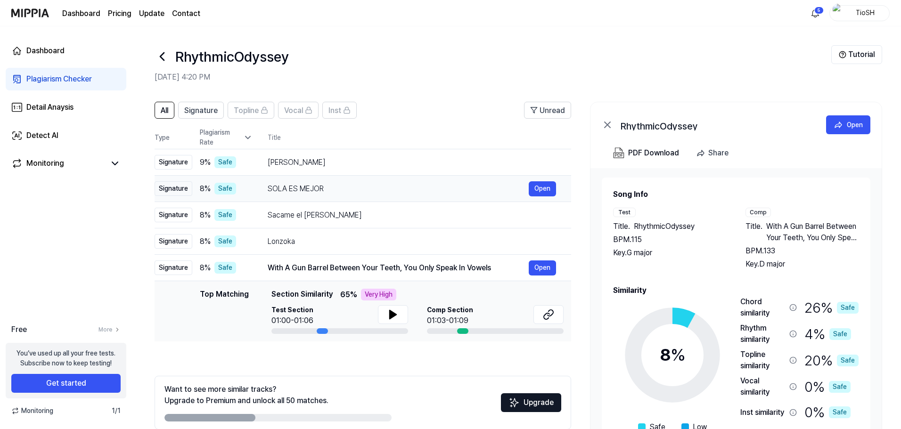
click at [407, 191] on div "SOLA ES MEJOR" at bounding box center [398, 188] width 261 height 11
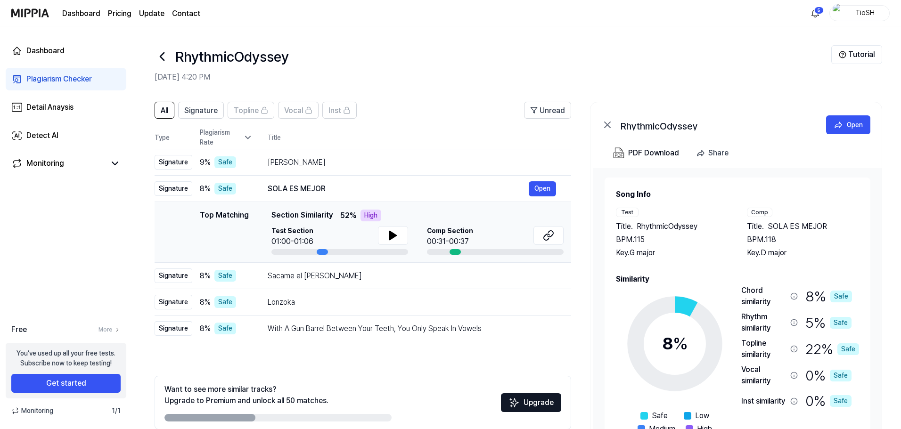
click at [403, 208] on td "Top Matching Top Matching Section Similarity 52 % High Test Section 01:00-01:06…" at bounding box center [363, 232] width 416 height 61
click at [372, 280] on div "Sacame el [PERSON_NAME]" at bounding box center [398, 275] width 261 height 11
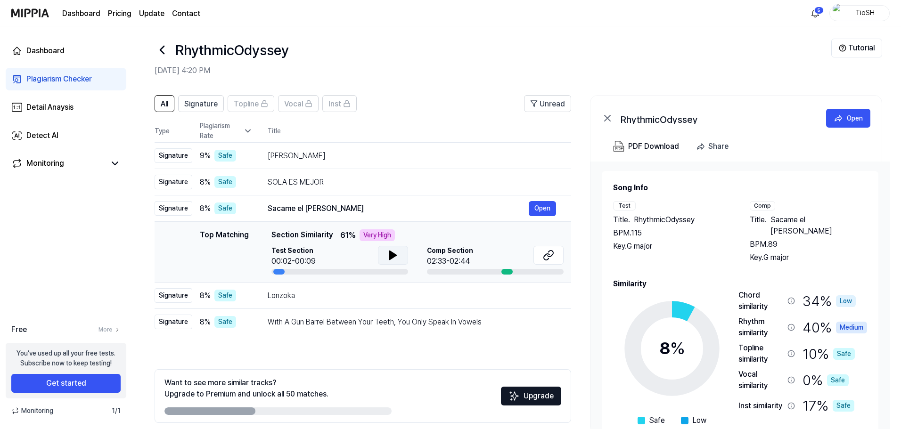
scroll to position [46, 0]
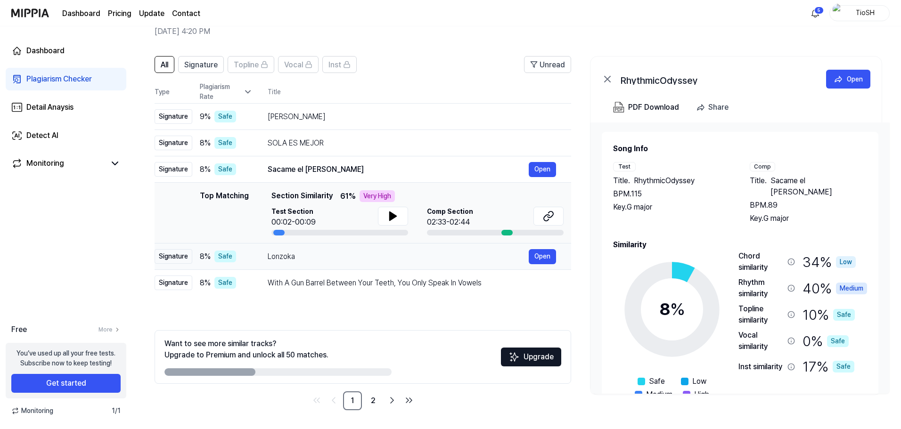
click at [357, 254] on div "Lonzoka" at bounding box center [398, 256] width 261 height 11
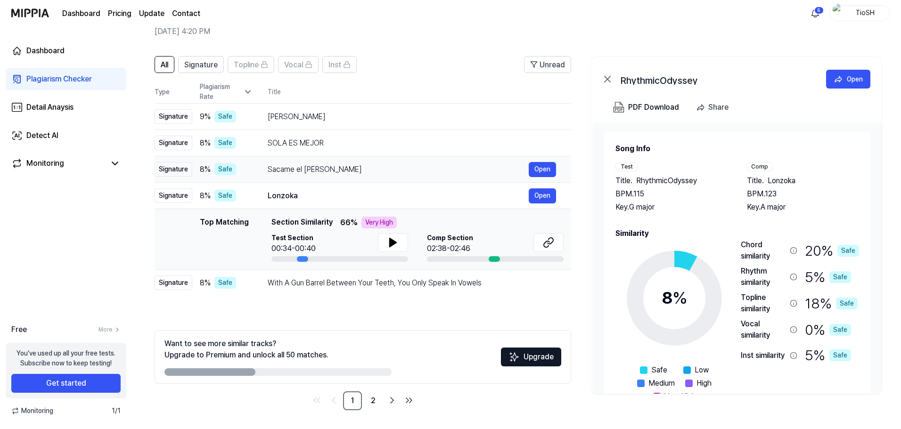
click at [361, 163] on div "Sacame el [PERSON_NAME] Open" at bounding box center [412, 169] width 288 height 15
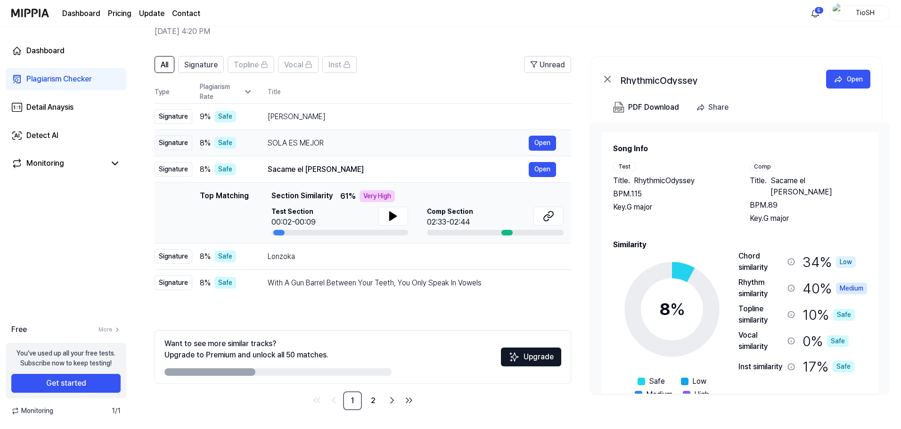
click at [361, 138] on div "SOLA ES MEJOR" at bounding box center [398, 143] width 261 height 11
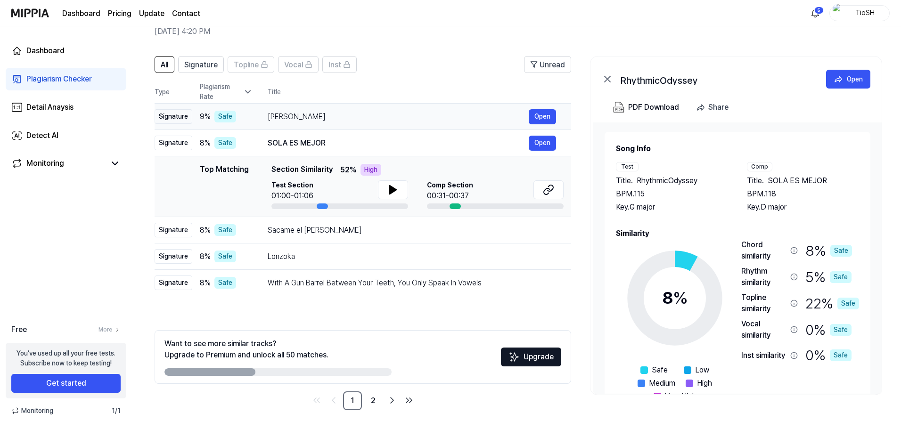
click at [371, 119] on div "[PERSON_NAME]" at bounding box center [398, 116] width 261 height 11
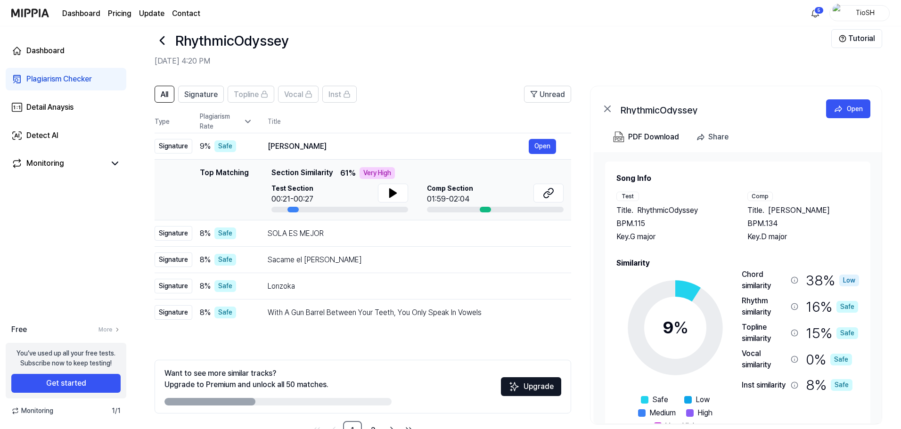
scroll to position [0, 0]
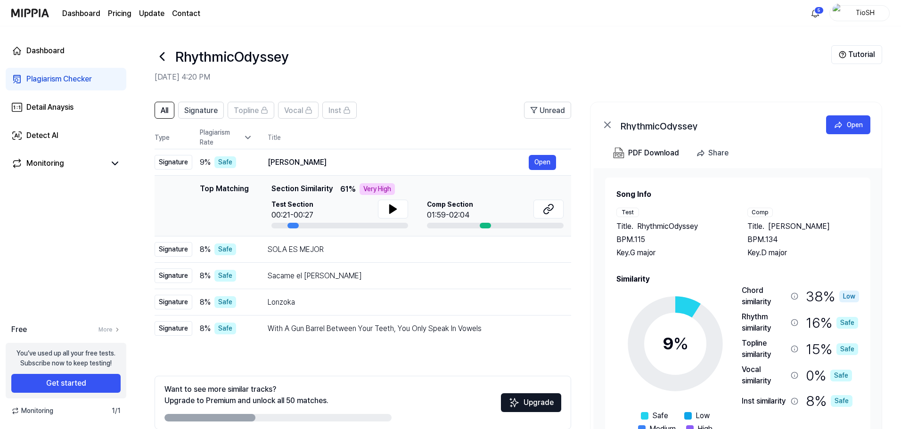
click at [68, 69] on link "Plagiarism Checker" at bounding box center [66, 79] width 121 height 23
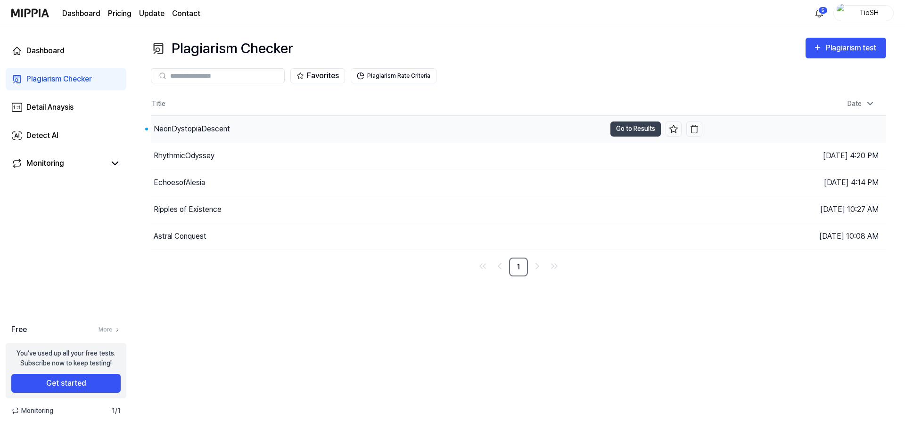
click at [212, 135] on div "NeonDystopiaDescent" at bounding box center [378, 129] width 455 height 26
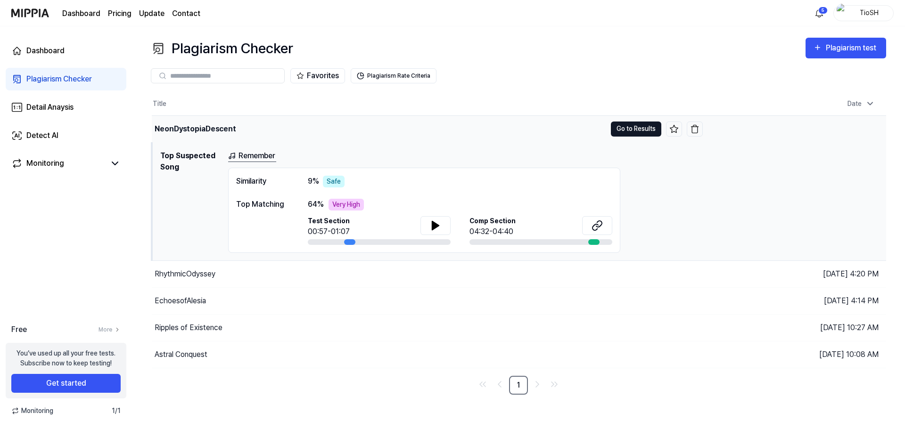
click at [615, 131] on button "Go to Results" at bounding box center [636, 129] width 50 height 15
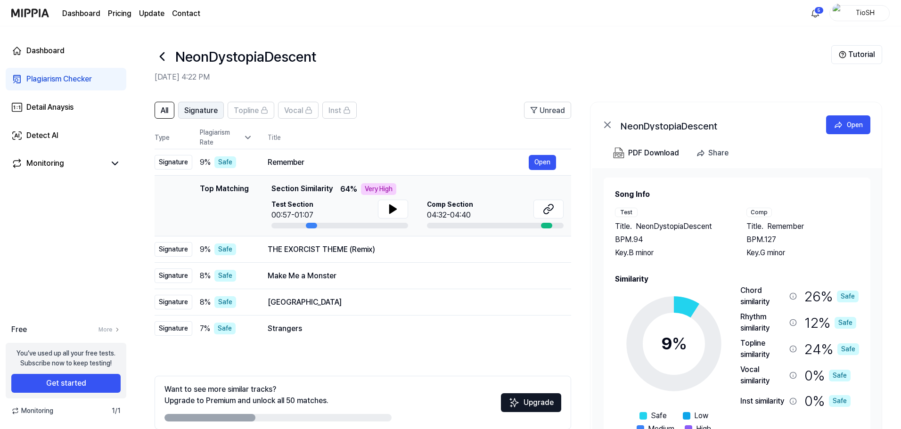
click at [208, 106] on span "Signature" at bounding box center [200, 110] width 33 height 11
click at [171, 109] on button "All" at bounding box center [165, 110] width 20 height 17
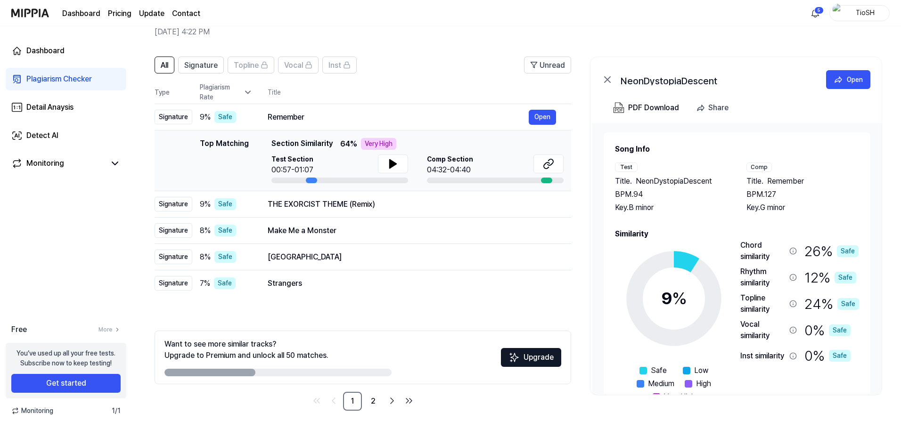
scroll to position [46, 0]
click at [387, 166] on icon at bounding box center [392, 163] width 11 height 11
click at [552, 165] on icon at bounding box center [548, 163] width 11 height 11
click at [344, 208] on div "THE EXORCIST THEME (Remix)" at bounding box center [398, 203] width 261 height 11
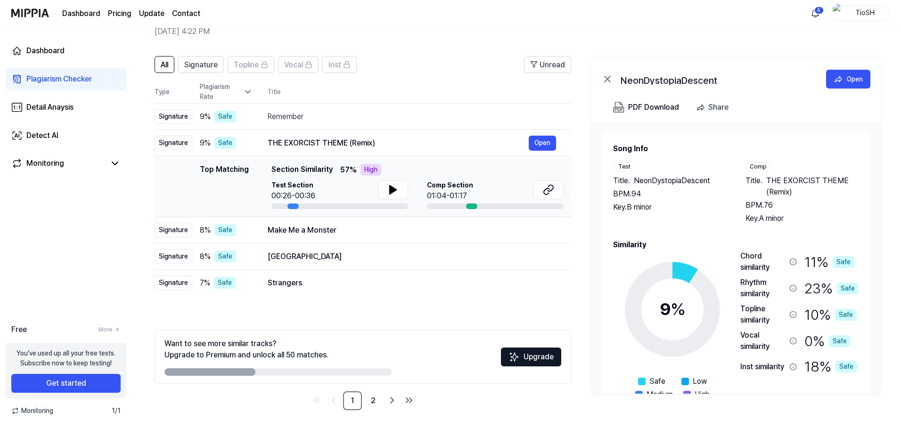
click at [386, 199] on div at bounding box center [393, 190] width 30 height 21
click at [387, 194] on icon at bounding box center [392, 189] width 11 height 11
click at [403, 193] on button at bounding box center [393, 189] width 30 height 19
click at [541, 187] on button at bounding box center [548, 189] width 30 height 19
click at [371, 228] on div "Make Me a Monster" at bounding box center [398, 230] width 261 height 11
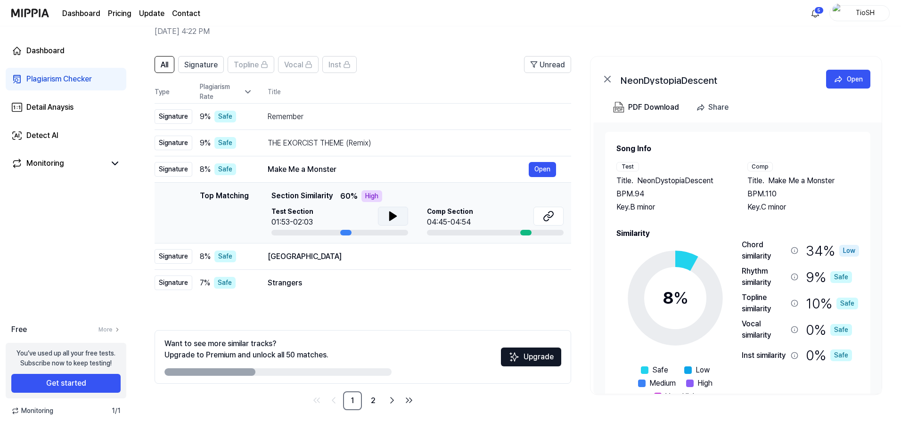
click at [392, 216] on icon at bounding box center [393, 216] width 7 height 8
click at [392, 219] on icon at bounding box center [392, 216] width 11 height 11
click at [542, 215] on button at bounding box center [548, 216] width 30 height 19
click at [305, 259] on div "[GEOGRAPHIC_DATA]" at bounding box center [398, 256] width 261 height 11
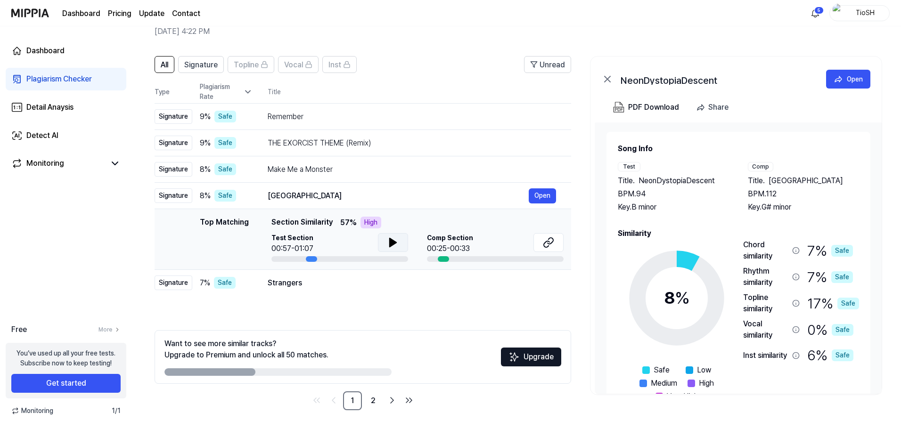
click at [390, 245] on icon at bounding box center [393, 242] width 7 height 8
click at [543, 240] on icon at bounding box center [548, 242] width 11 height 11
click at [394, 244] on icon at bounding box center [395, 243] width 2 height 8
click at [366, 286] on div "Strangers" at bounding box center [398, 282] width 261 height 11
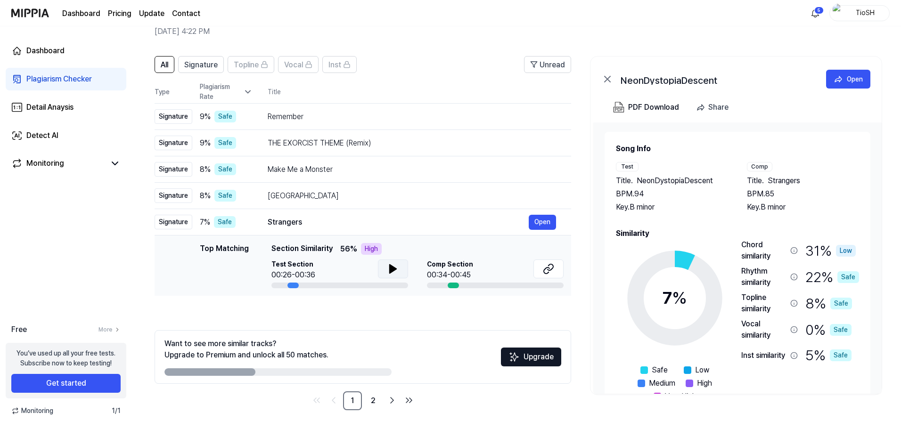
click at [388, 274] on icon at bounding box center [392, 268] width 11 height 11
drag, startPoint x: 393, startPoint y: 269, endPoint x: 514, endPoint y: 267, distance: 121.1
click at [394, 270] on icon at bounding box center [395, 269] width 2 height 8
click at [547, 266] on icon at bounding box center [548, 268] width 11 height 11
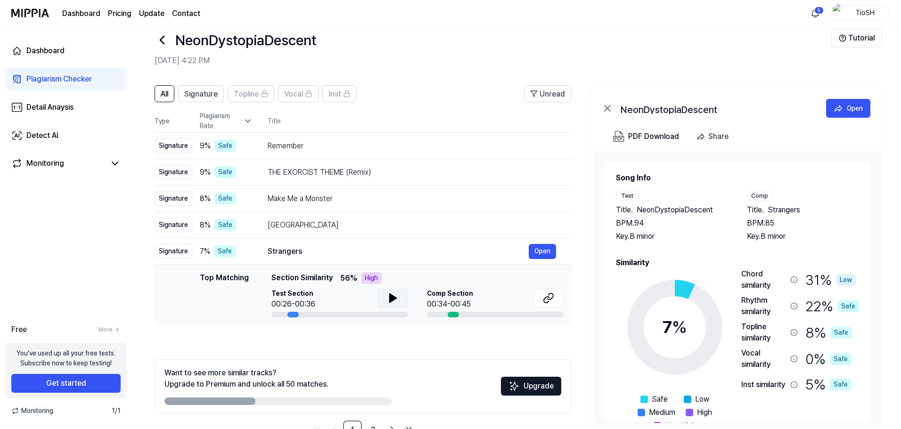
scroll to position [0, 0]
